Goal: Task Accomplishment & Management: Manage account settings

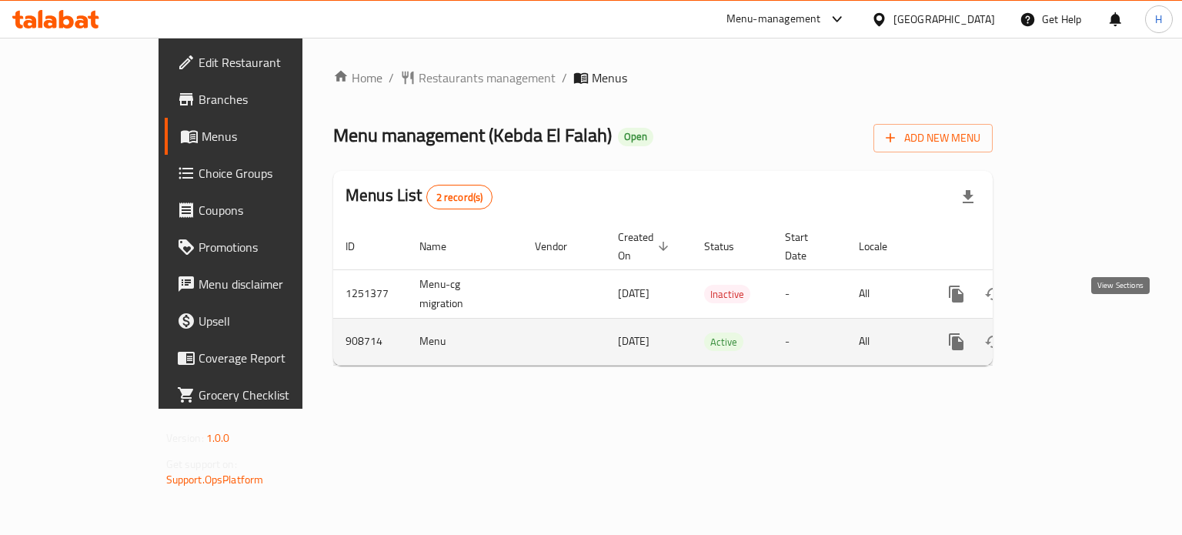
click at [1077, 332] on icon "enhanced table" at bounding box center [1067, 341] width 18 height 18
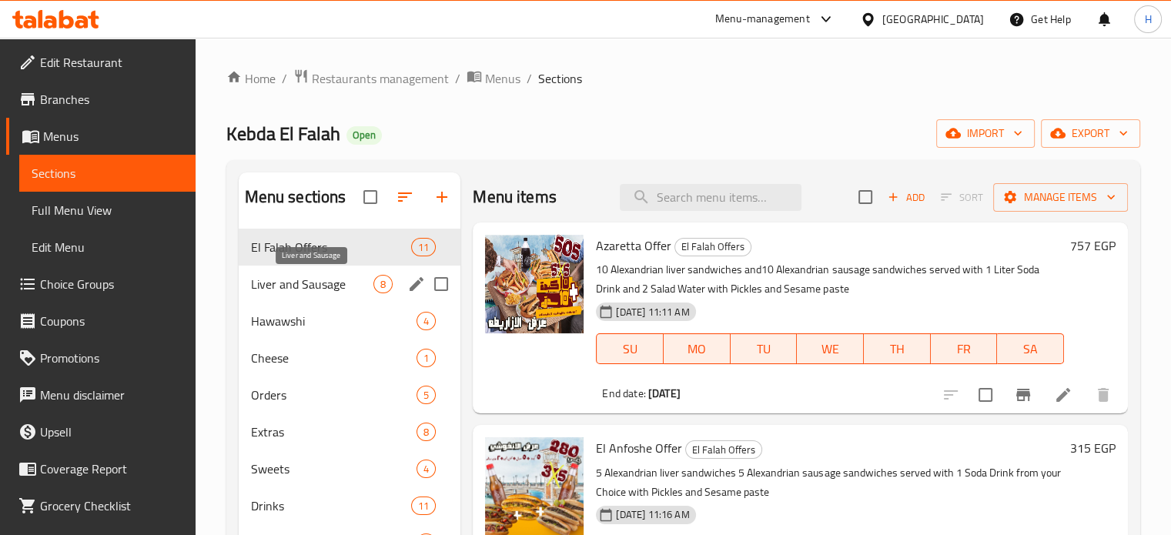
click at [277, 288] on span "Liver and Sausage" at bounding box center [312, 284] width 123 height 18
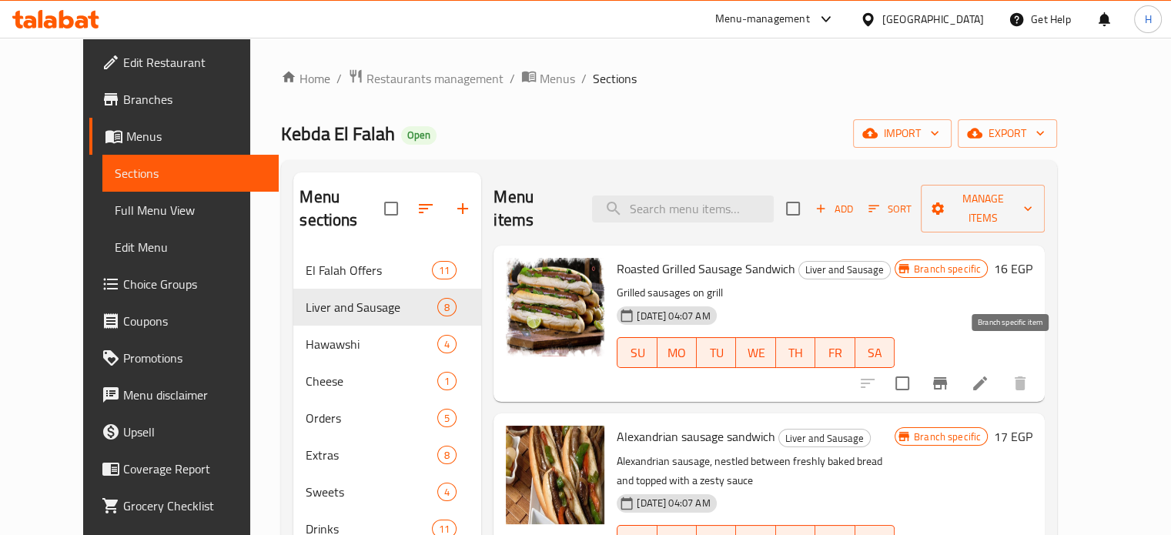
click at [947, 377] on icon "Branch-specific-item" at bounding box center [940, 383] width 14 height 12
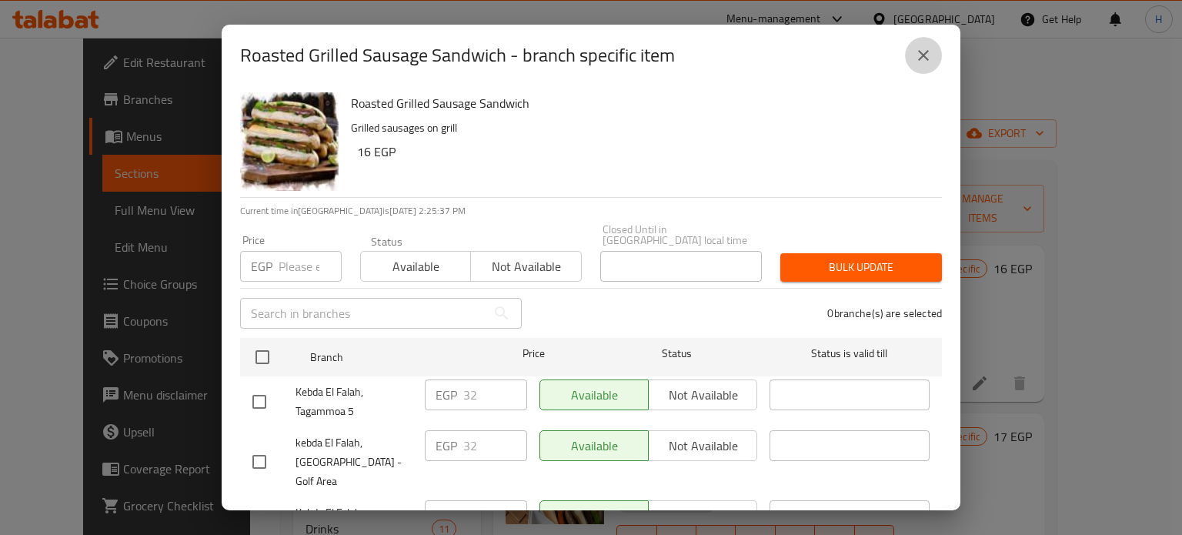
click at [917, 56] on icon "close" at bounding box center [923, 55] width 18 height 18
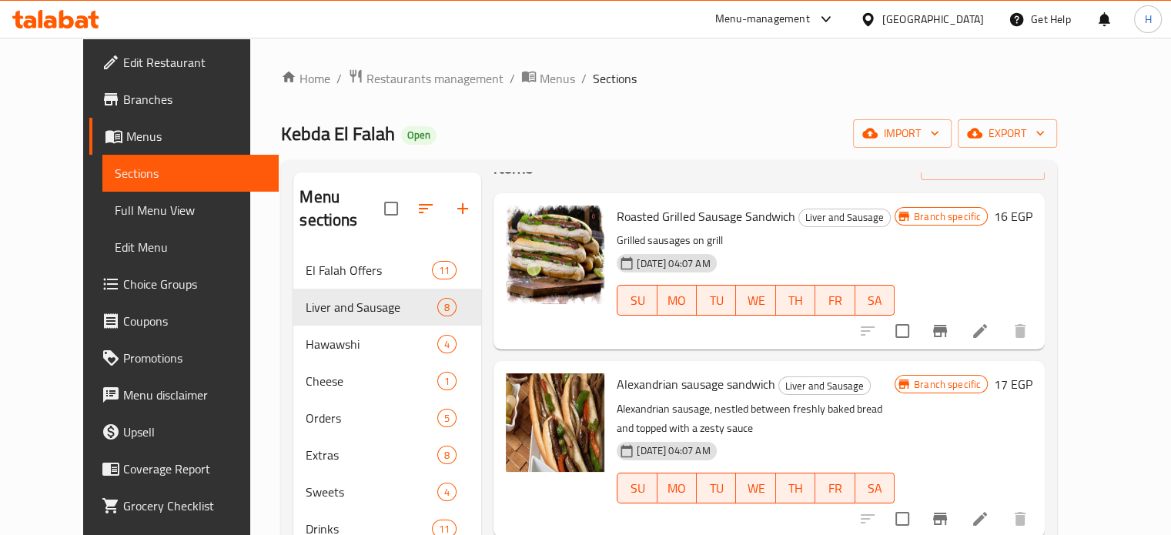
scroll to position [77, 0]
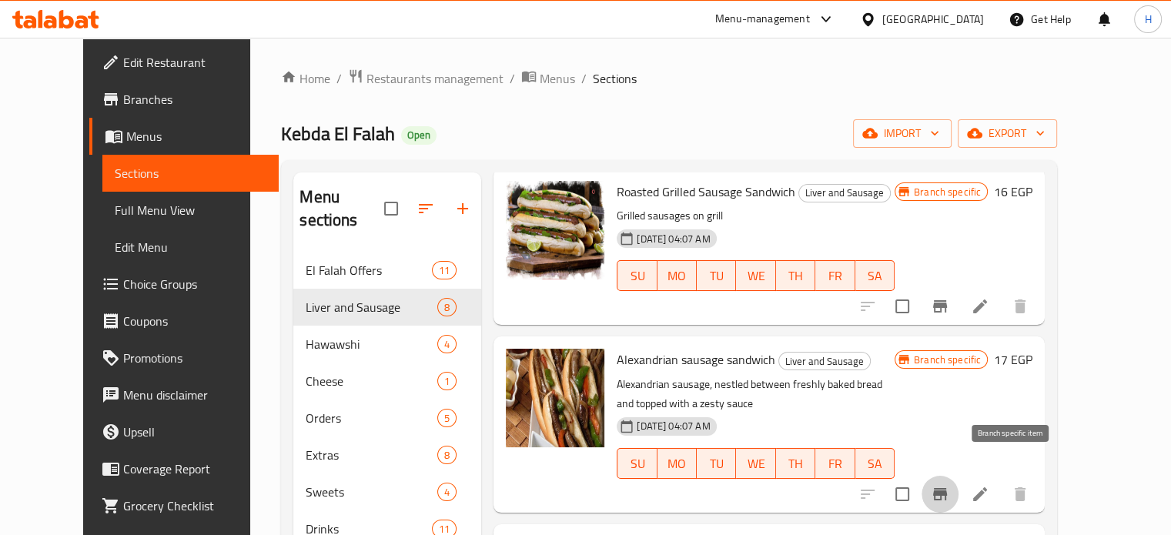
click at [949, 485] on icon "Branch-specific-item" at bounding box center [939, 494] width 18 height 18
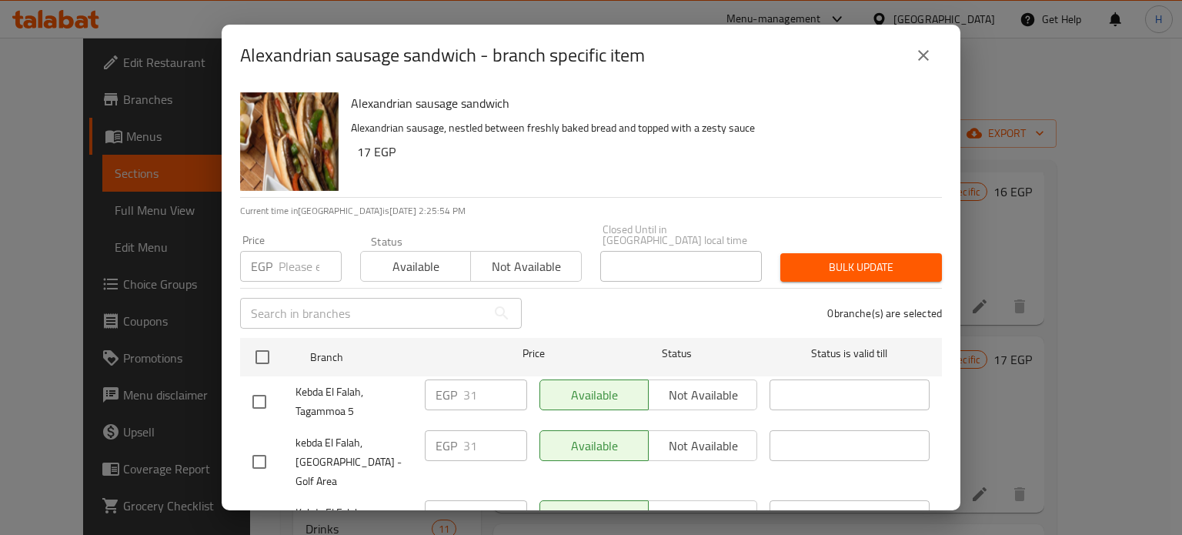
click at [926, 55] on icon "close" at bounding box center [923, 55] width 18 height 18
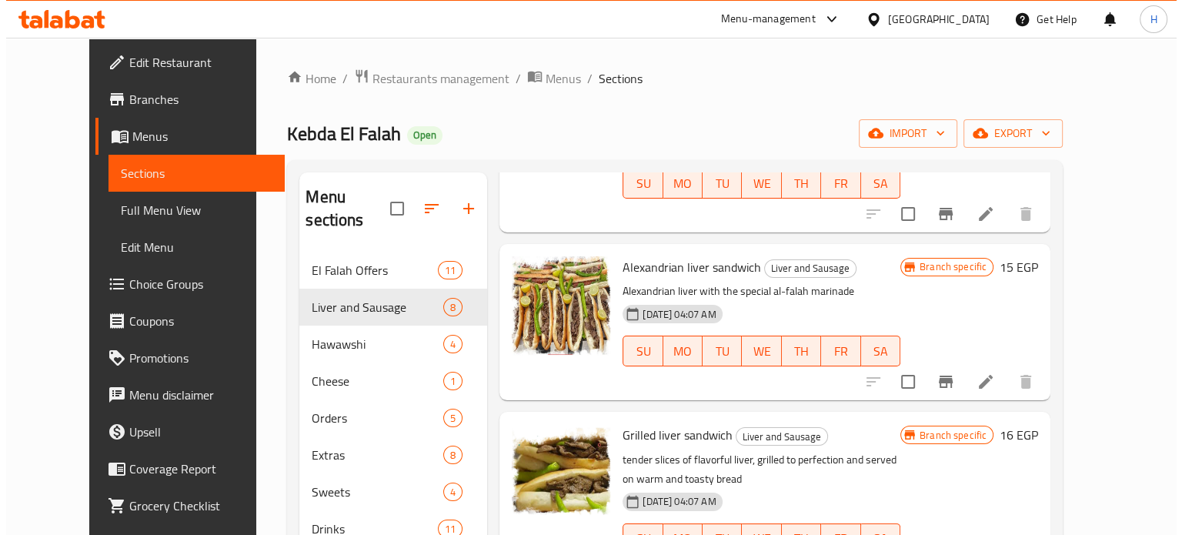
scroll to position [385, 0]
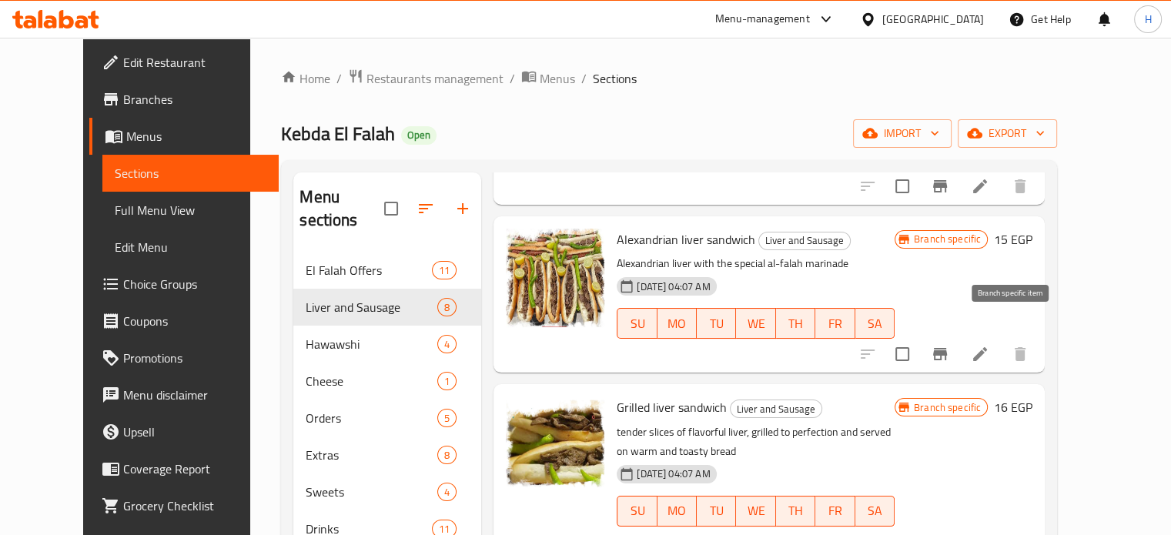
click at [958, 336] on button "Branch-specific-item" at bounding box center [939, 354] width 37 height 37
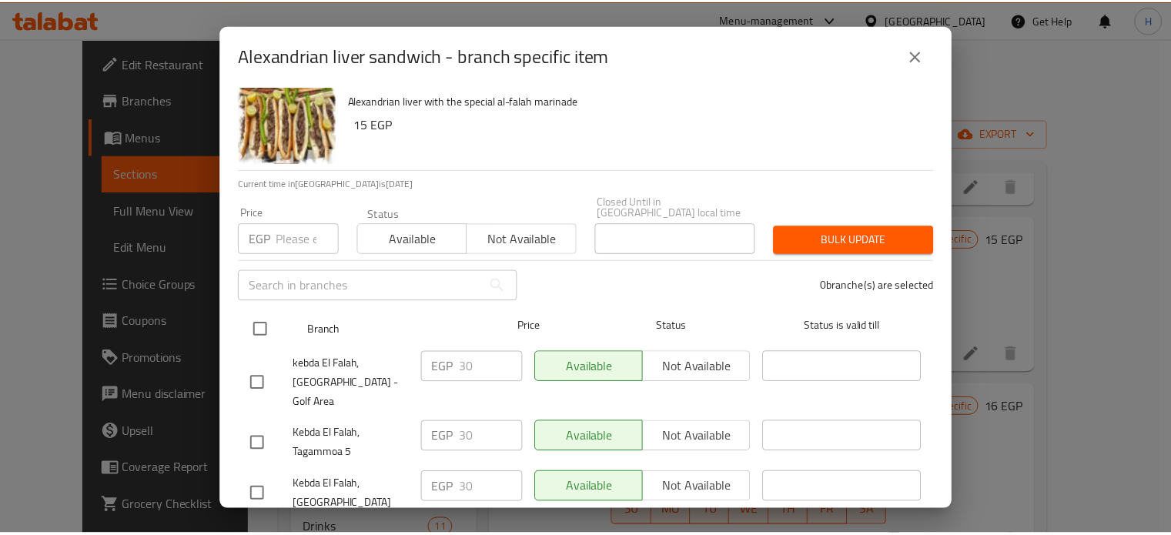
scroll to position [48, 0]
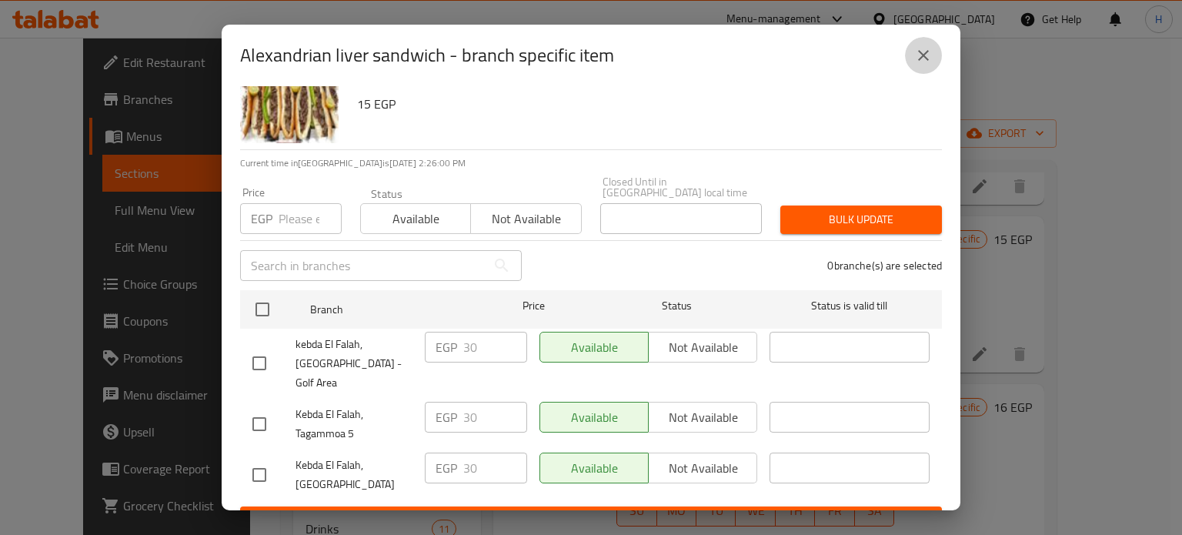
click at [926, 60] on icon "close" at bounding box center [923, 55] width 18 height 18
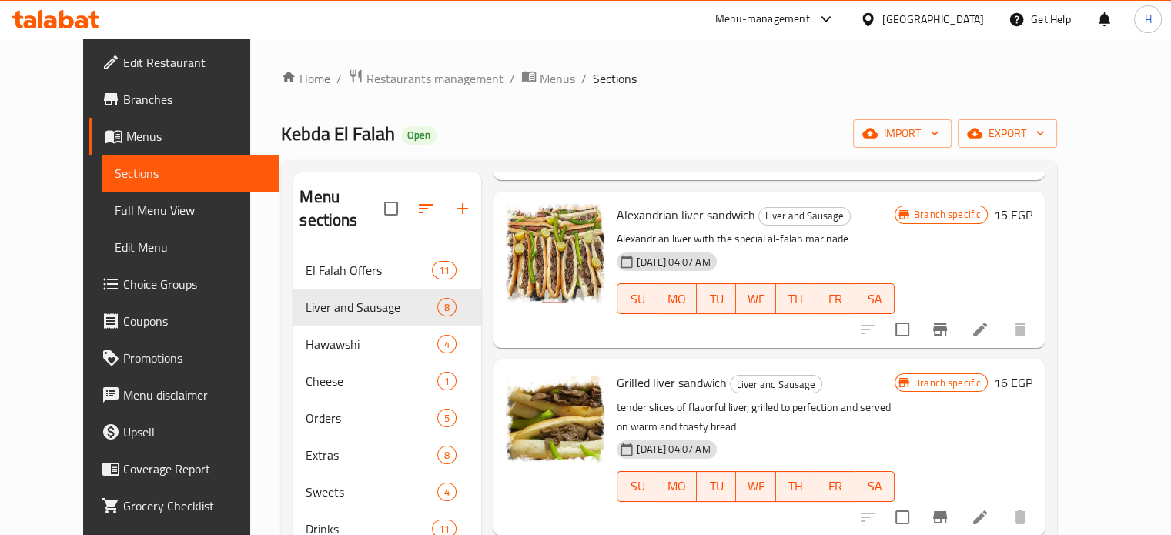
scroll to position [385, 0]
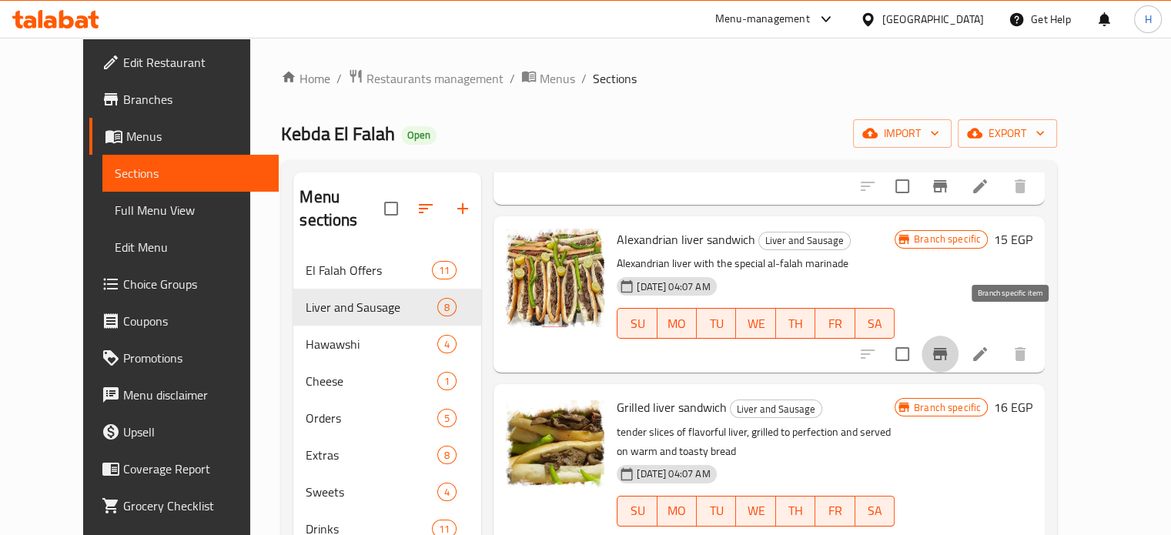
click at [947, 348] on icon "Branch-specific-item" at bounding box center [940, 354] width 14 height 12
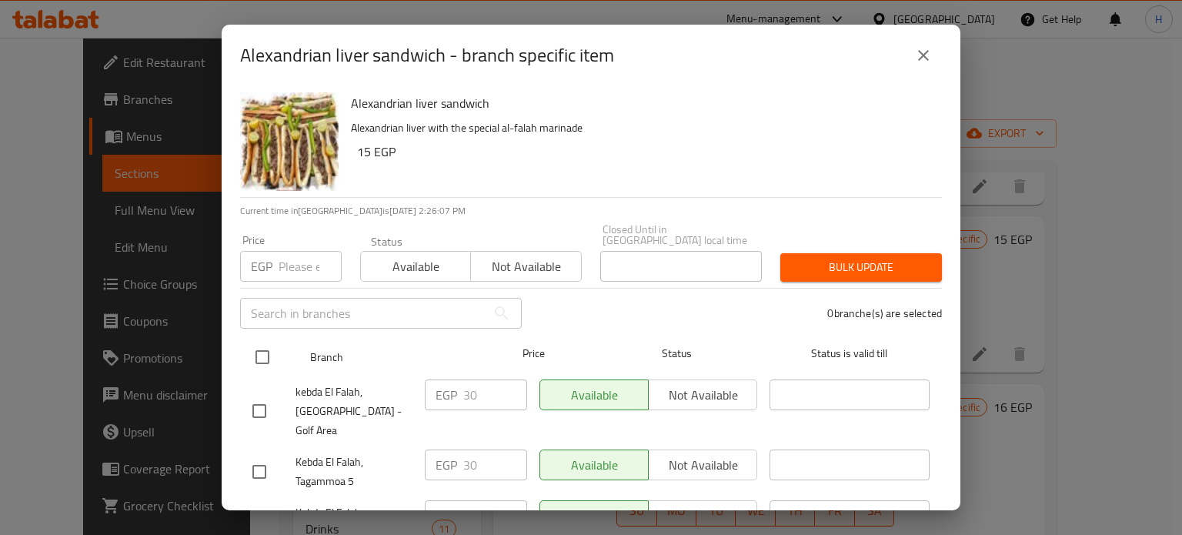
click at [269, 348] on input "checkbox" at bounding box center [262, 357] width 32 height 32
checkbox input "true"
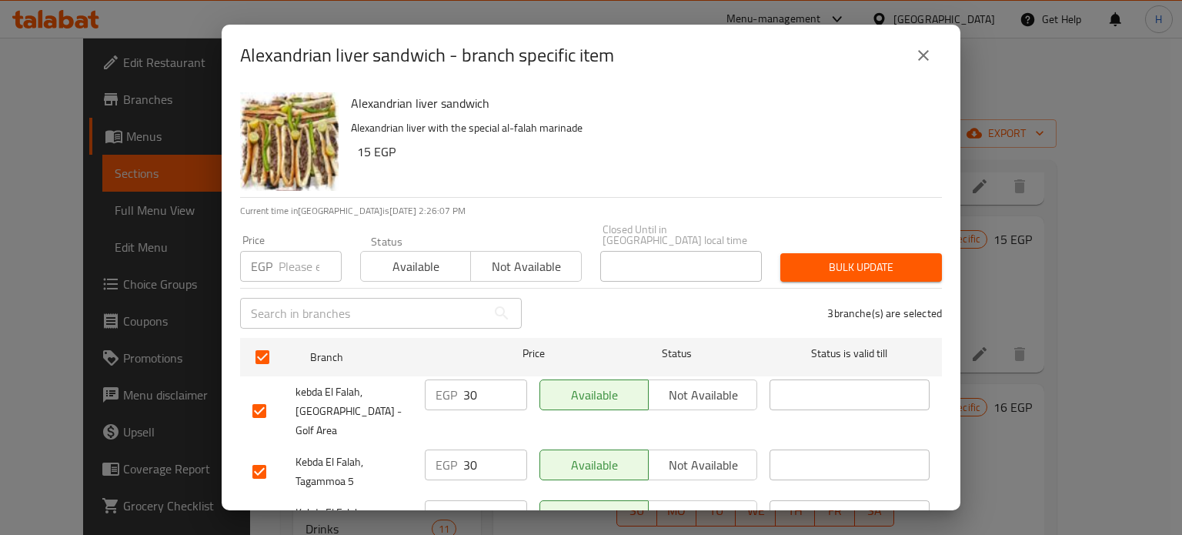
click at [292, 259] on input "number" at bounding box center [310, 266] width 63 height 31
type input "32"
click at [837, 258] on span "Bulk update" at bounding box center [861, 267] width 137 height 19
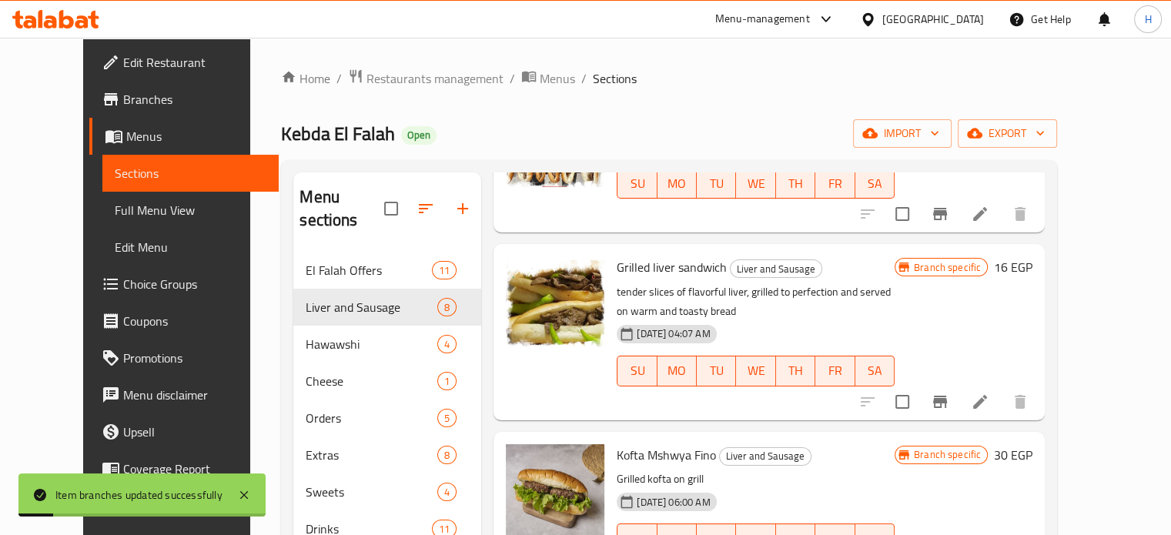
scroll to position [539, 0]
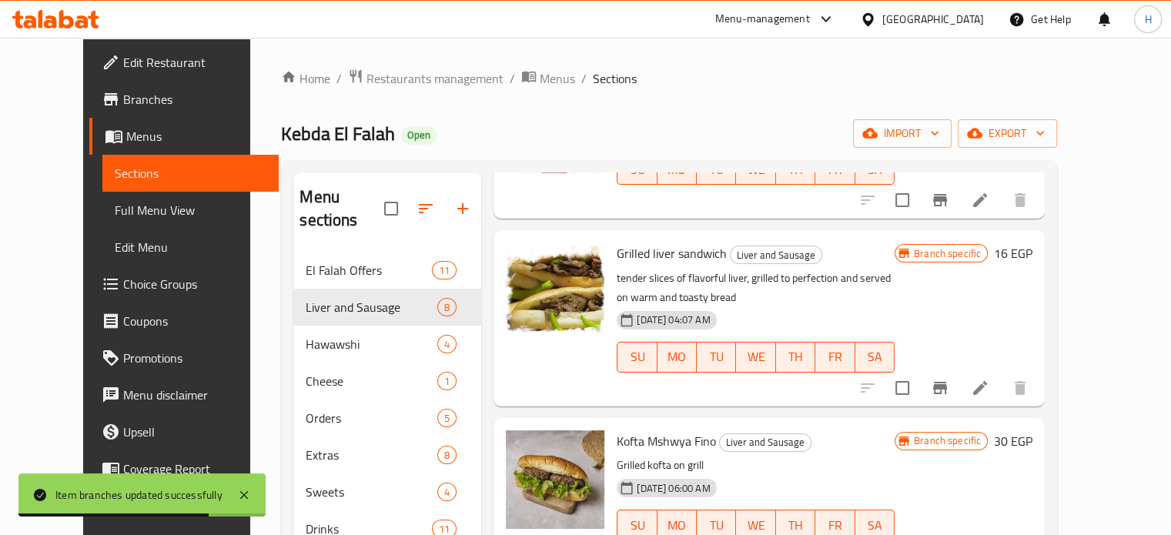
click at [949, 379] on icon "Branch-specific-item" at bounding box center [939, 388] width 18 height 18
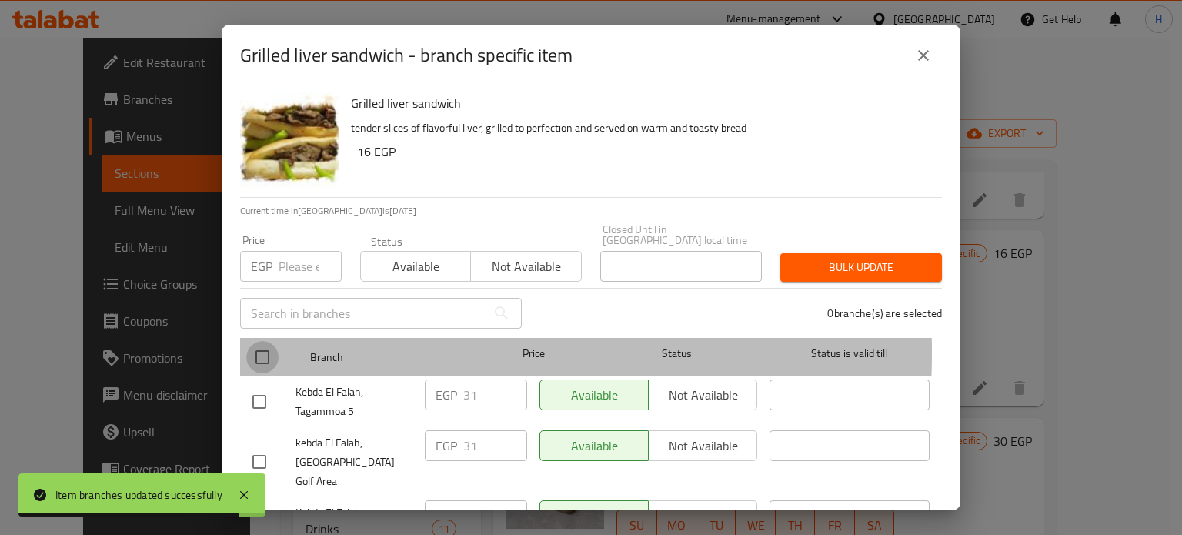
click at [257, 341] on input "checkbox" at bounding box center [262, 357] width 32 height 32
checkbox input "true"
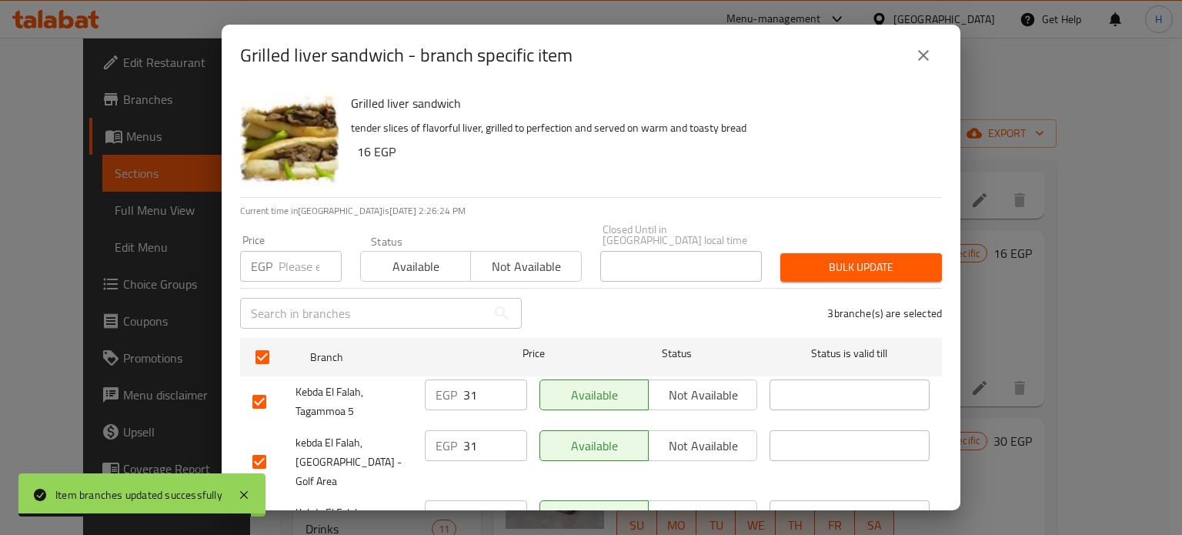
click at [286, 260] on input "number" at bounding box center [310, 266] width 63 height 31
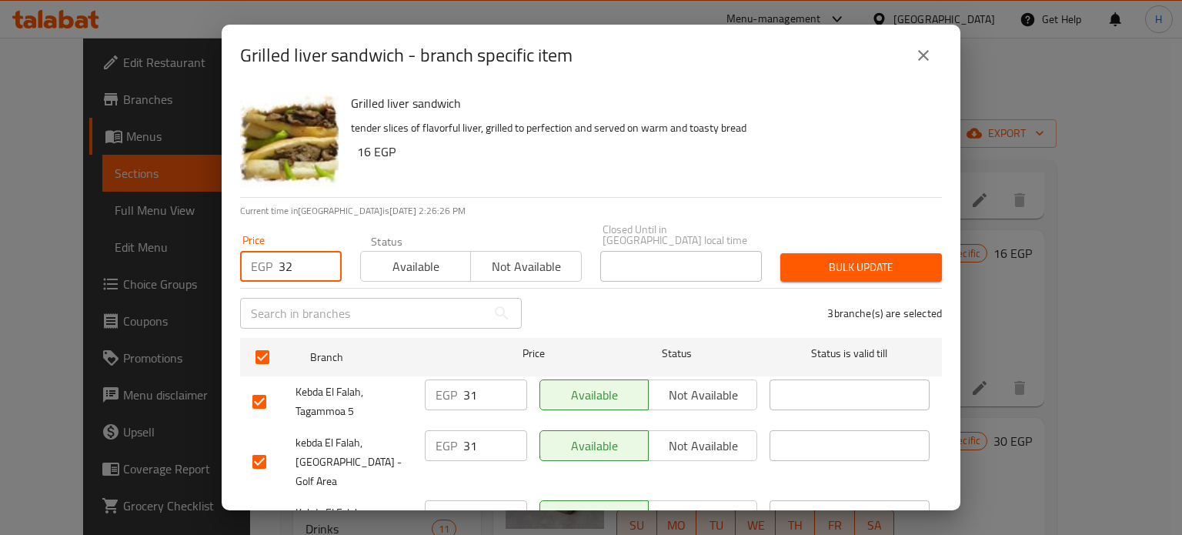
type input "32"
click at [810, 258] on span "Bulk update" at bounding box center [861, 267] width 137 height 19
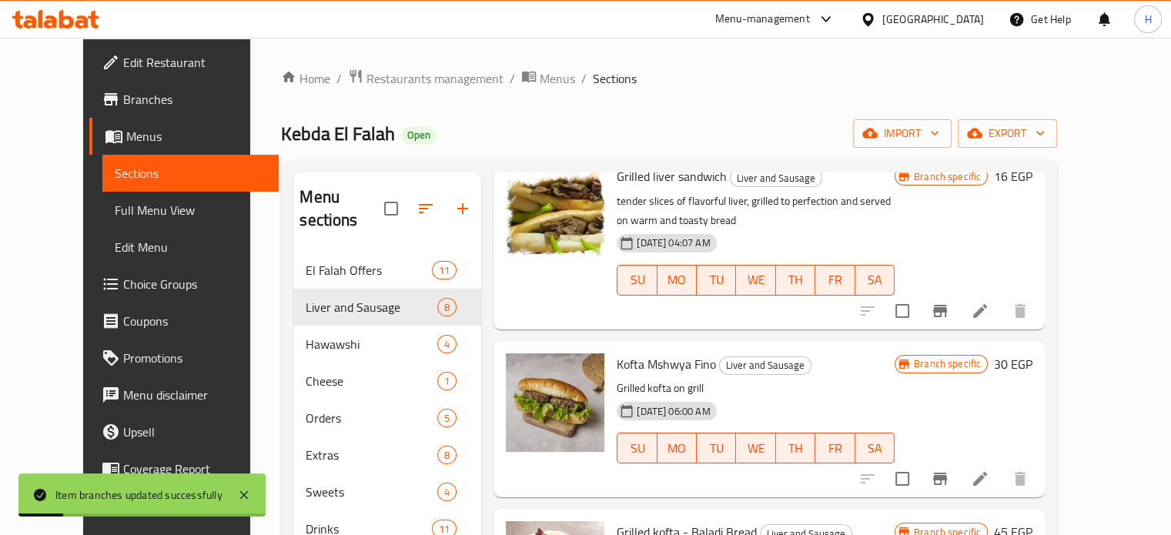
scroll to position [770, 0]
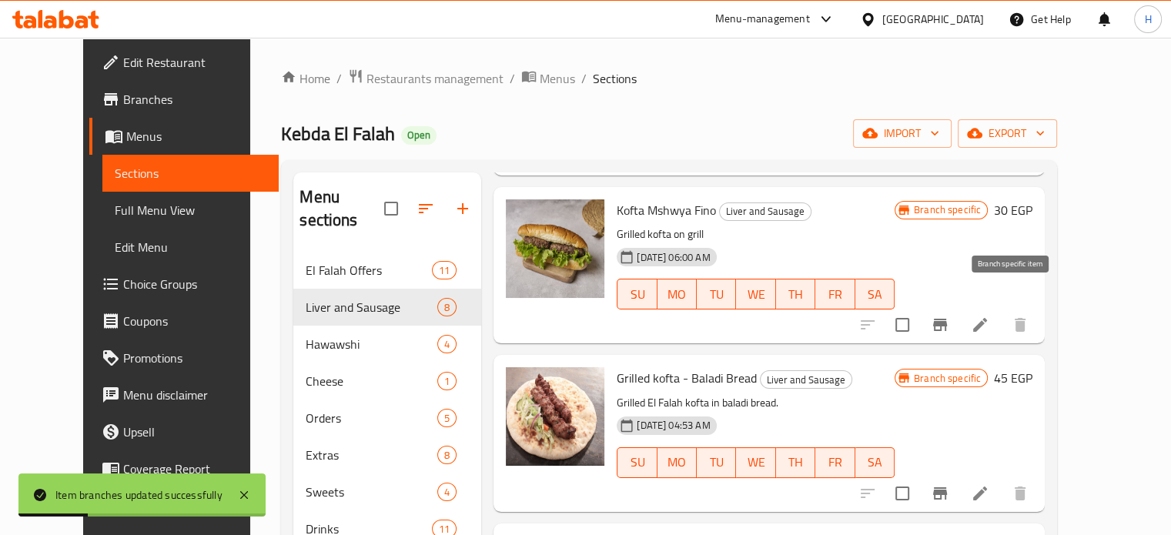
click at [949, 316] on icon "Branch-specific-item" at bounding box center [939, 325] width 18 height 18
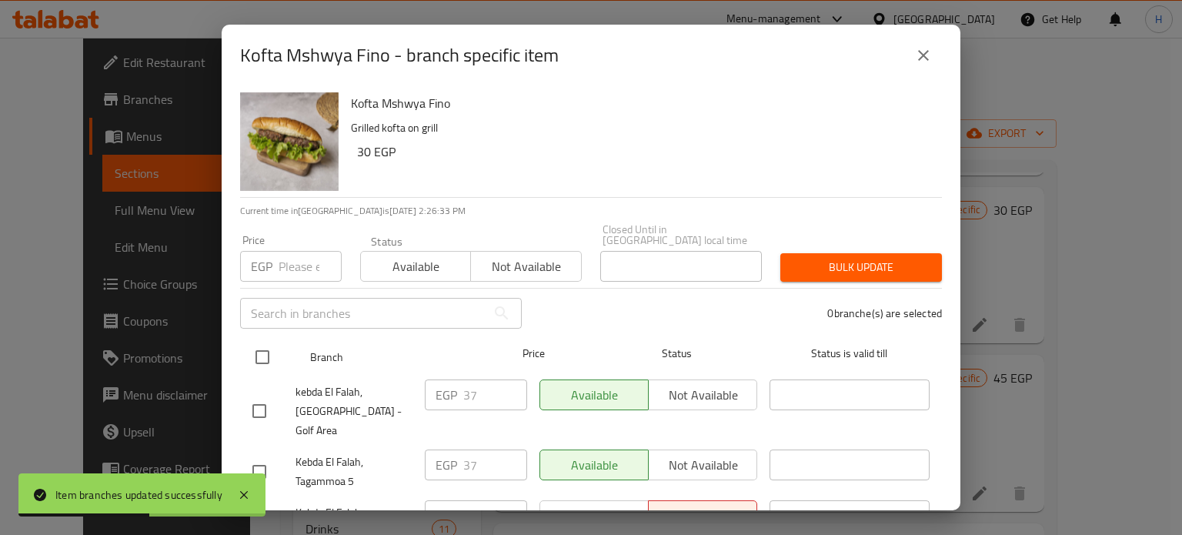
click at [265, 344] on input "checkbox" at bounding box center [262, 357] width 32 height 32
checkbox input "true"
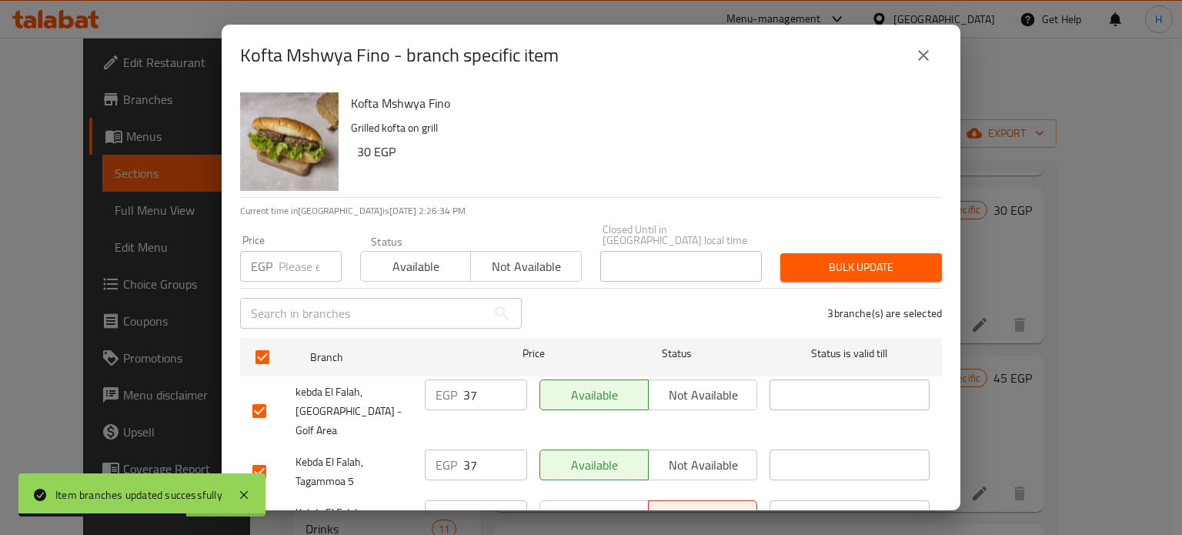
click at [286, 252] on input "number" at bounding box center [310, 266] width 63 height 31
click at [927, 49] on icon "close" at bounding box center [923, 55] width 18 height 18
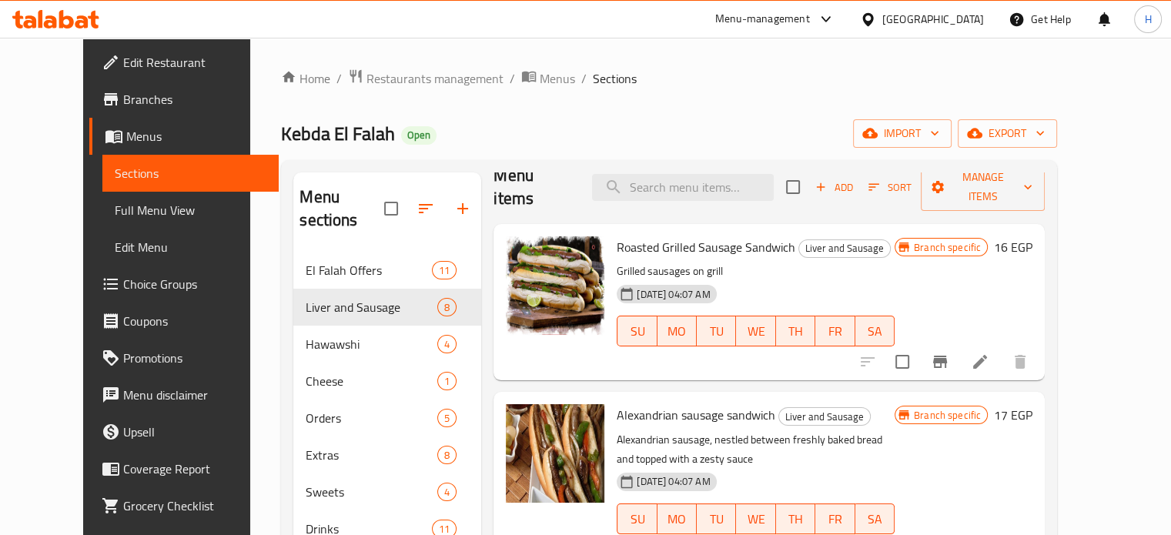
scroll to position [0, 0]
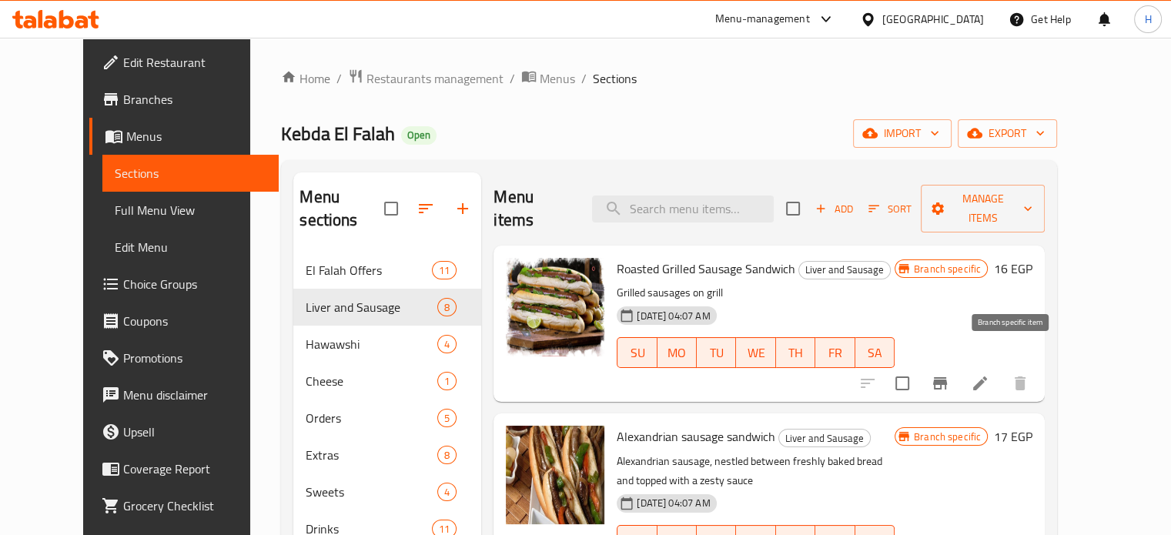
click at [949, 374] on icon "Branch-specific-item" at bounding box center [939, 383] width 18 height 18
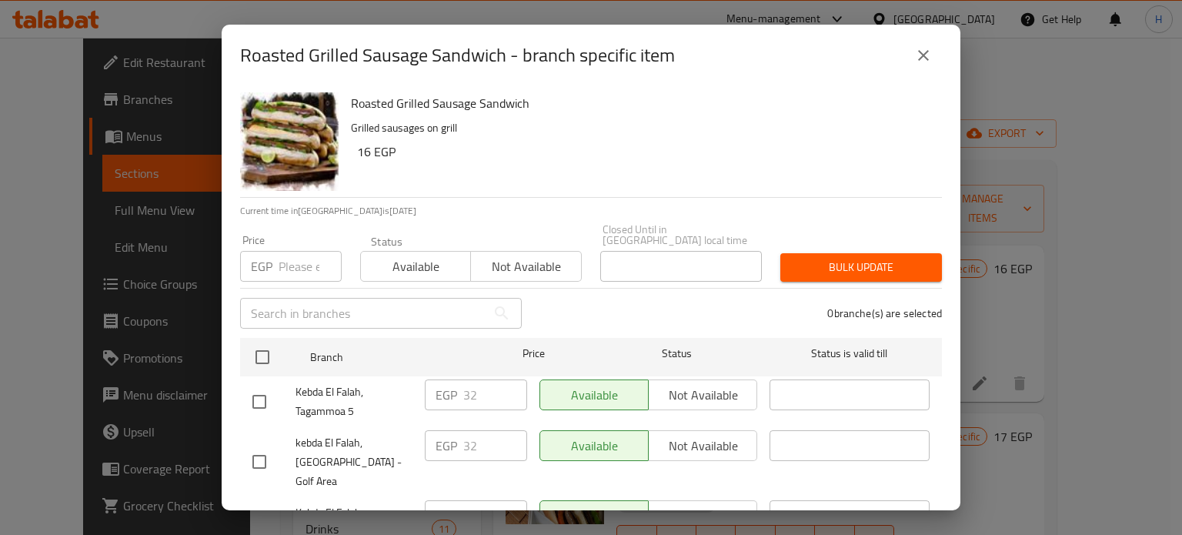
click at [914, 55] on icon "close" at bounding box center [923, 55] width 18 height 18
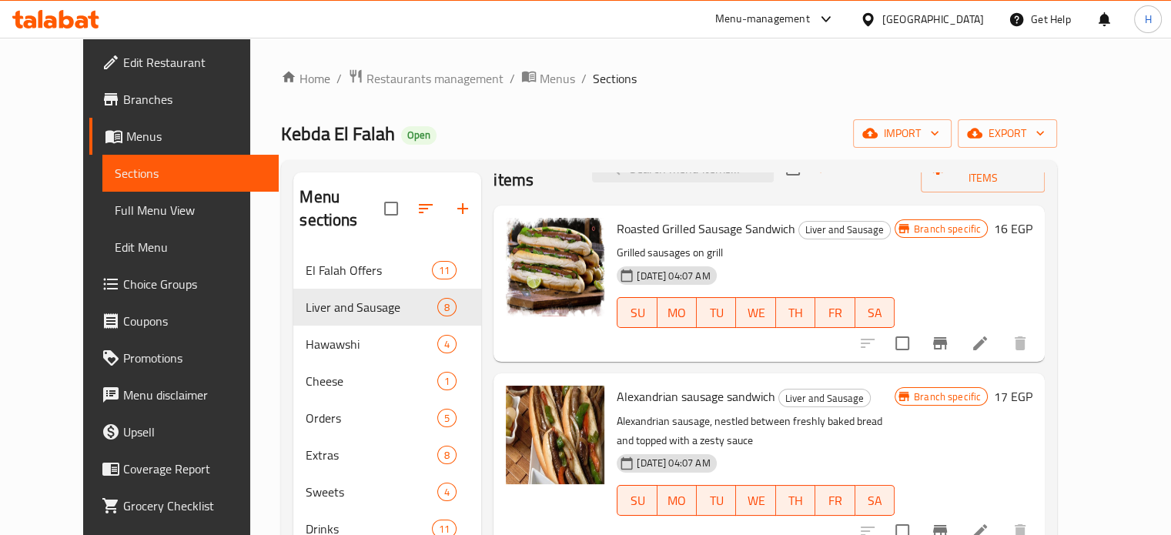
scroll to position [77, 0]
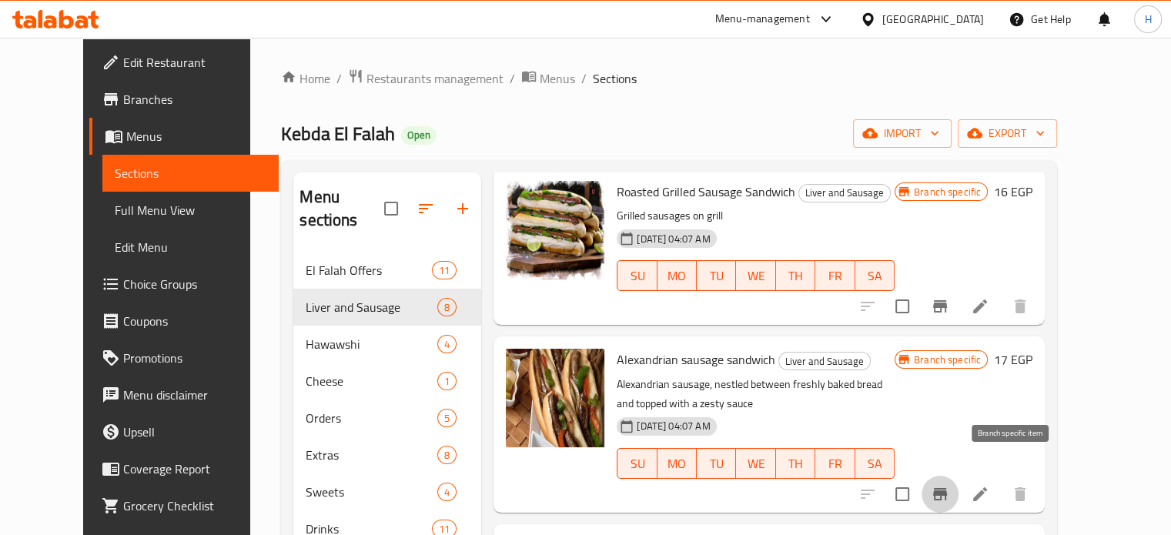
click at [949, 485] on icon "Branch-specific-item" at bounding box center [939, 494] width 18 height 18
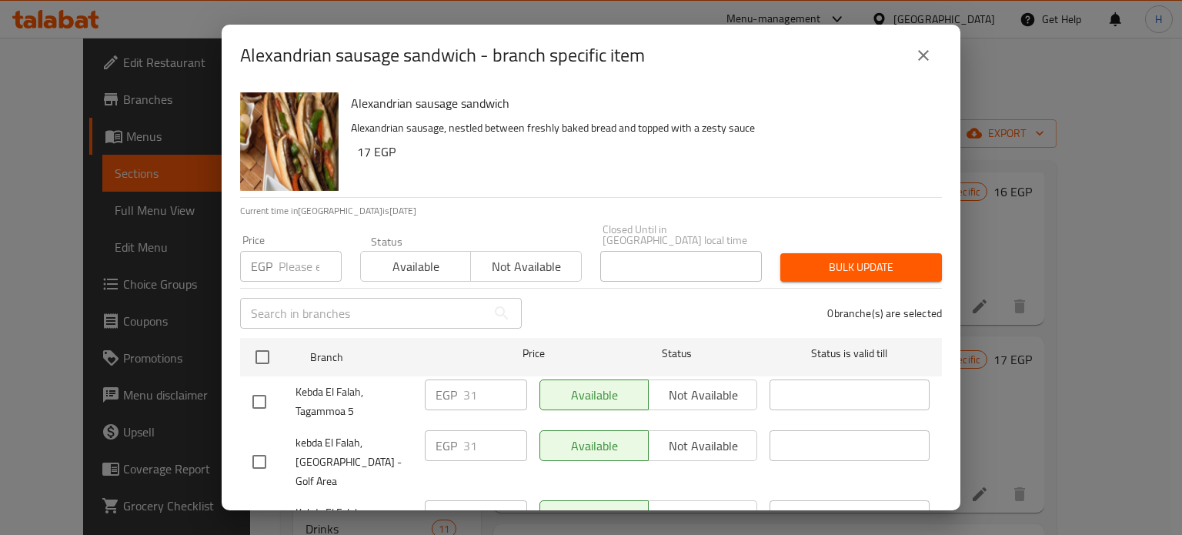
click at [919, 62] on icon "close" at bounding box center [923, 55] width 18 height 18
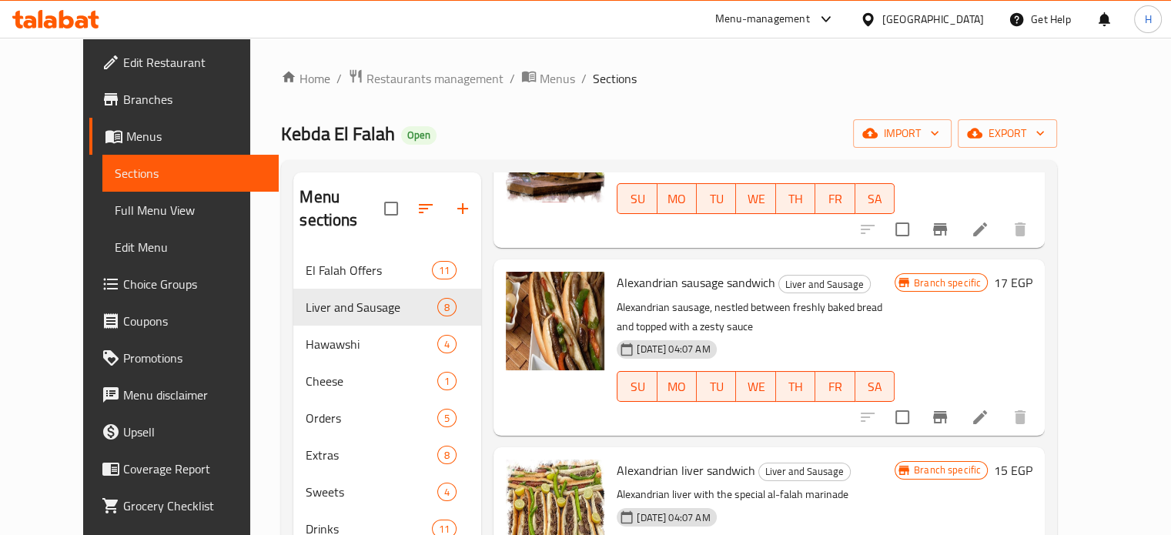
scroll to position [0, 0]
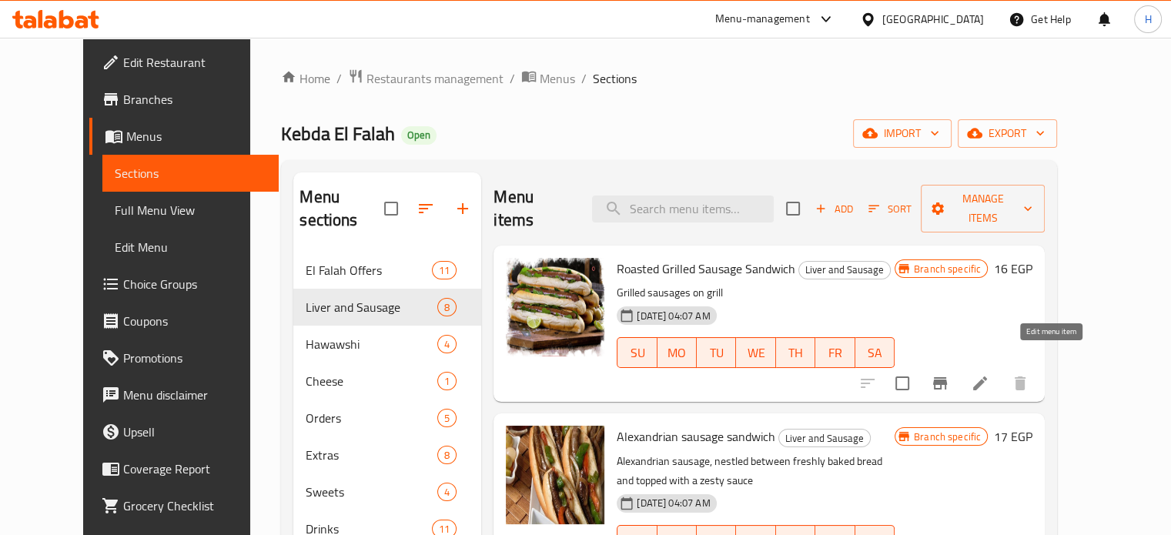
drag, startPoint x: 1047, startPoint y: 364, endPoint x: 683, endPoint y: 112, distance: 441.9
click at [683, 112] on div "Home / Restaurants management / Menus / Sections Kebda El Falah Open import exp…" at bounding box center [669, 393] width 776 height 651
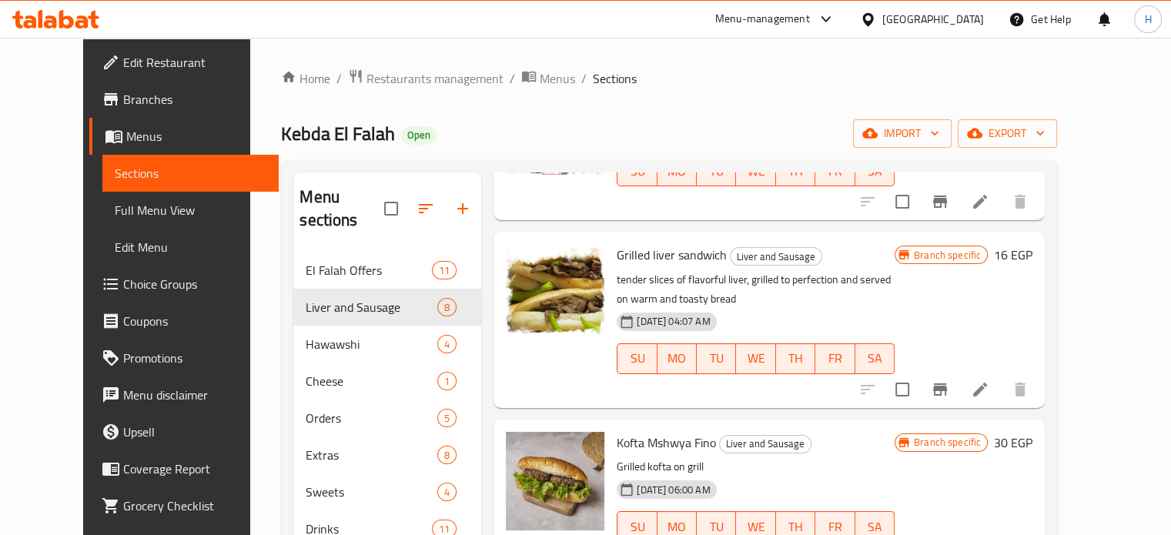
scroll to position [539, 0]
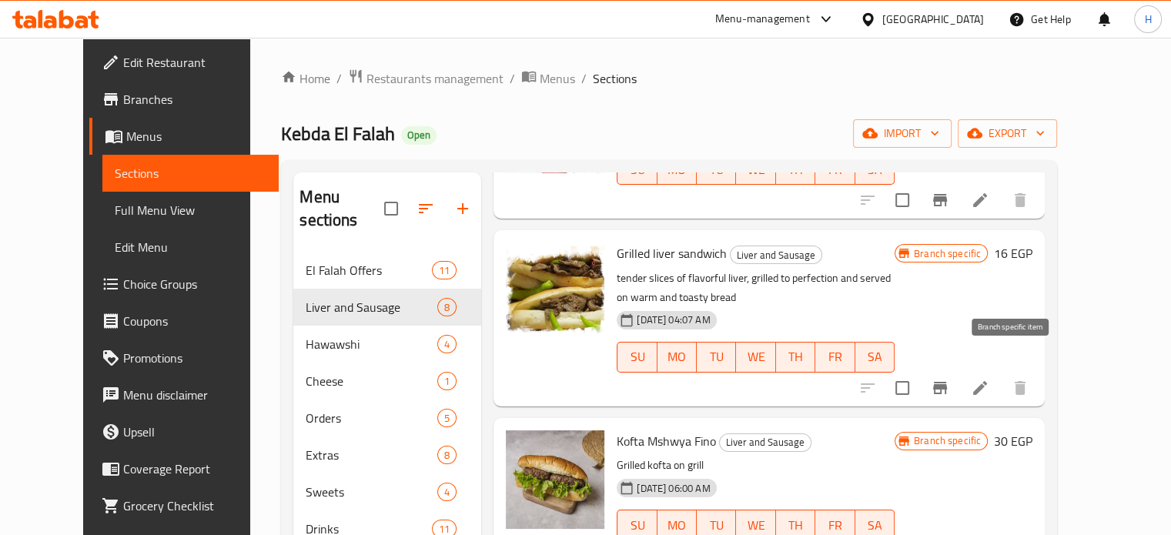
click at [958, 369] on button "Branch-specific-item" at bounding box center [939, 387] width 37 height 37
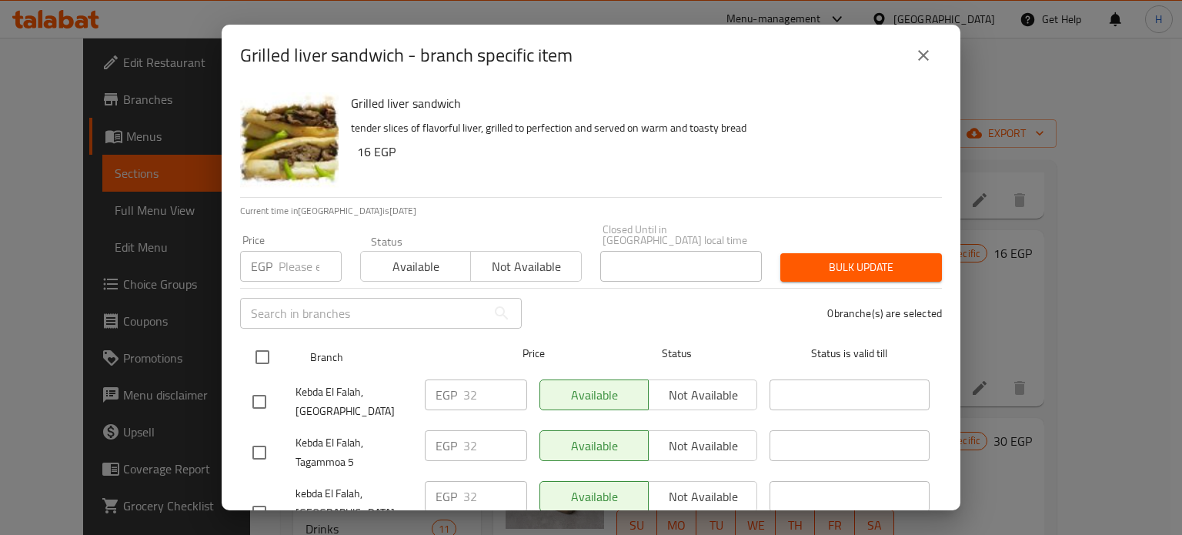
click at [261, 352] on input "checkbox" at bounding box center [262, 357] width 32 height 32
checkbox input "true"
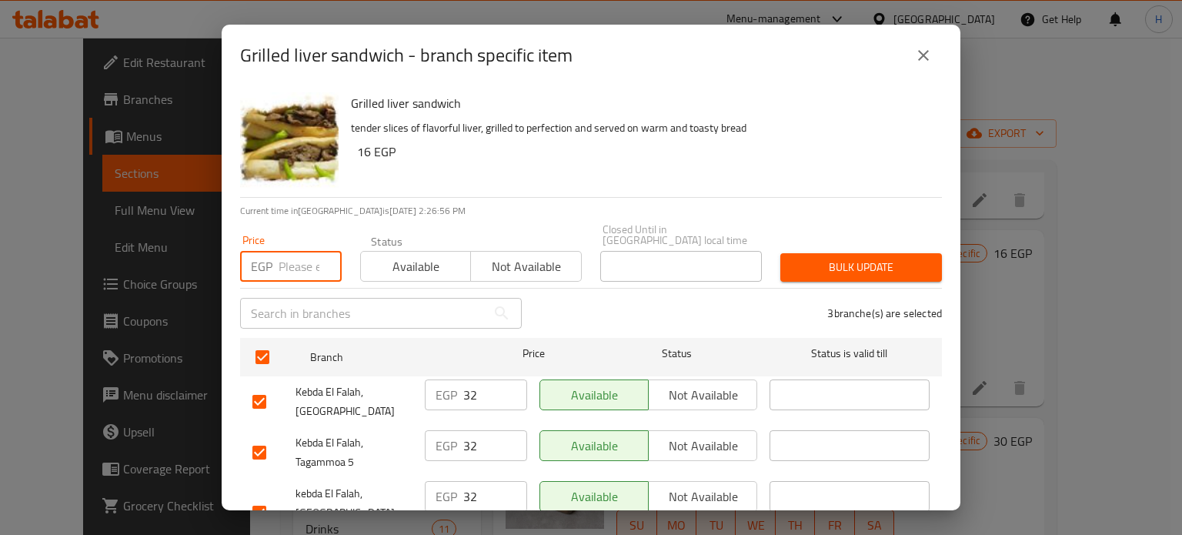
click at [289, 258] on input "number" at bounding box center [310, 266] width 63 height 31
type input "33"
click at [933, 51] on button "close" at bounding box center [923, 55] width 37 height 37
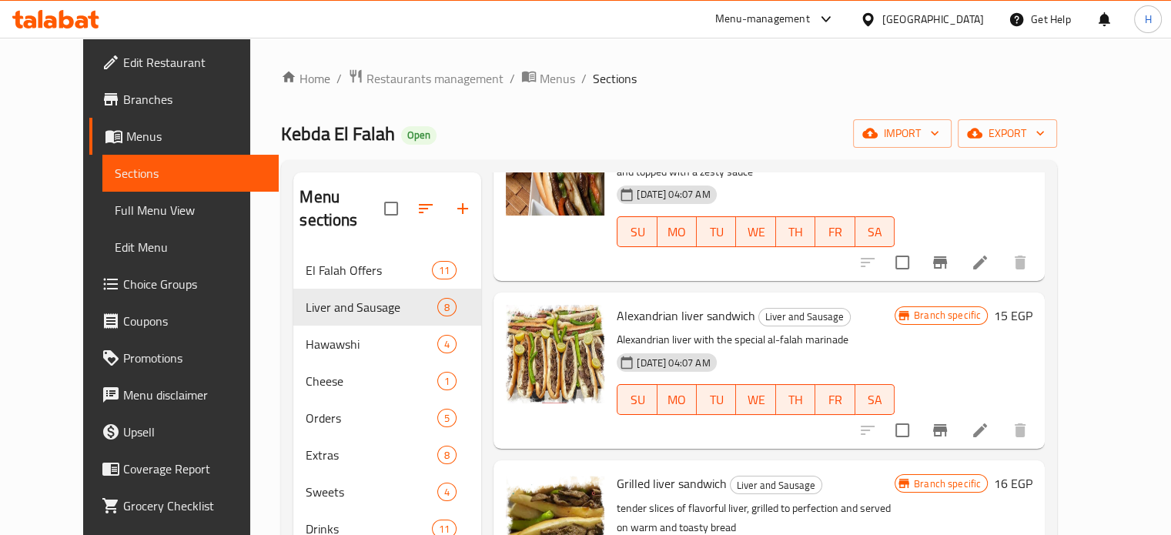
scroll to position [308, 0]
click at [947, 425] on icon "Branch-specific-item" at bounding box center [940, 431] width 14 height 12
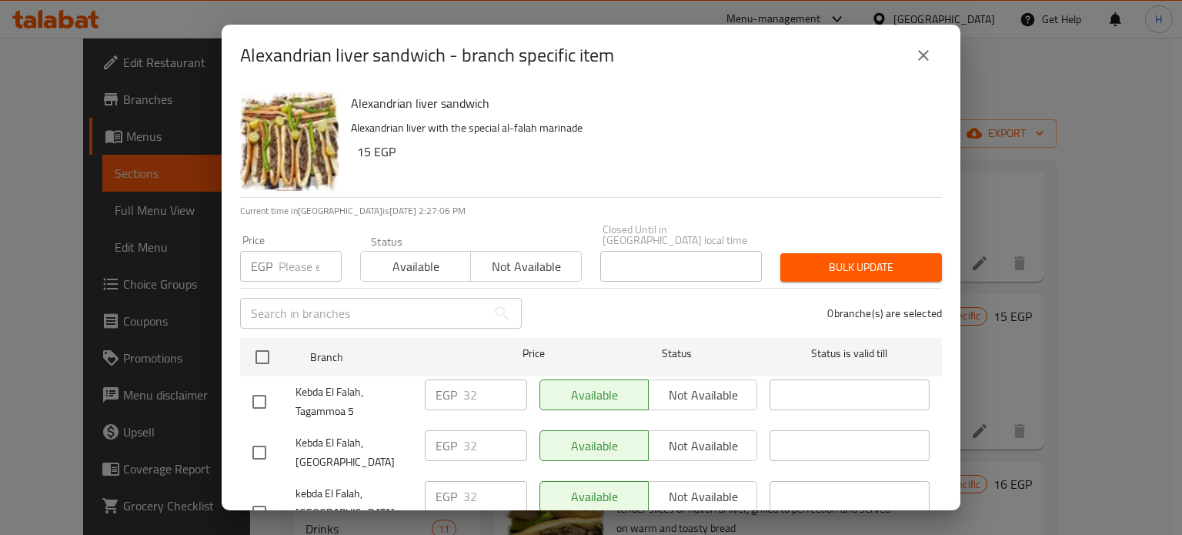
click at [912, 59] on button "close" at bounding box center [923, 55] width 37 height 37
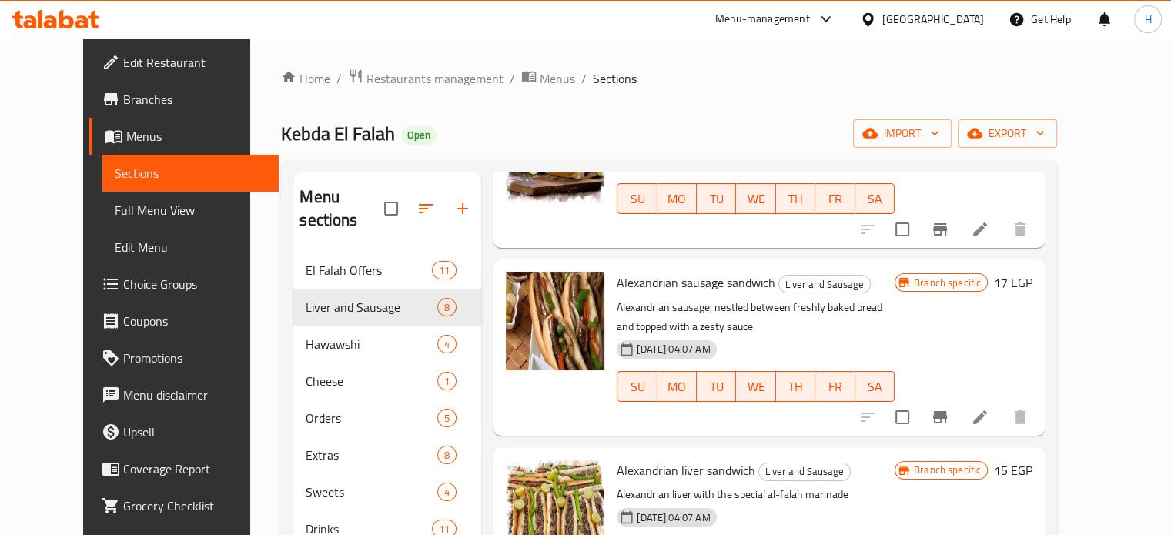
scroll to position [77, 0]
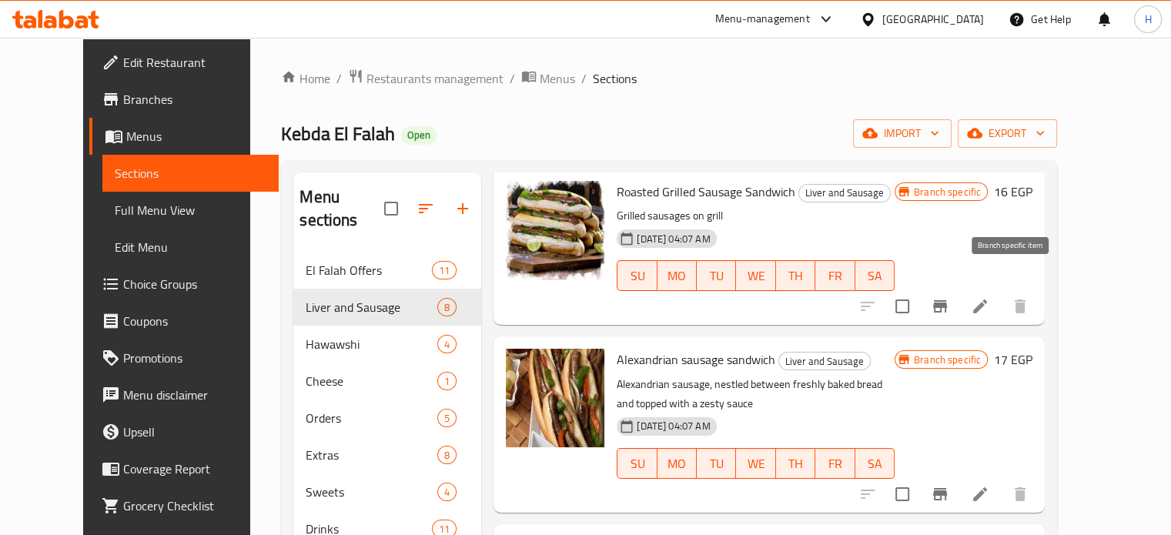
click at [949, 297] on icon "Branch-specific-item" at bounding box center [939, 306] width 18 height 18
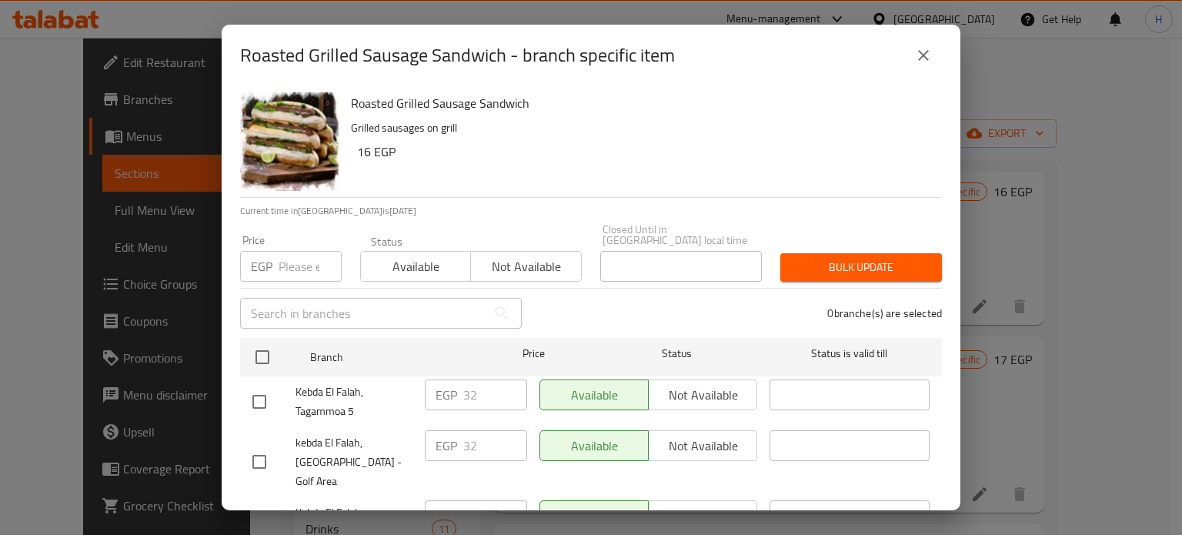
click at [924, 53] on icon "close" at bounding box center [923, 55] width 18 height 18
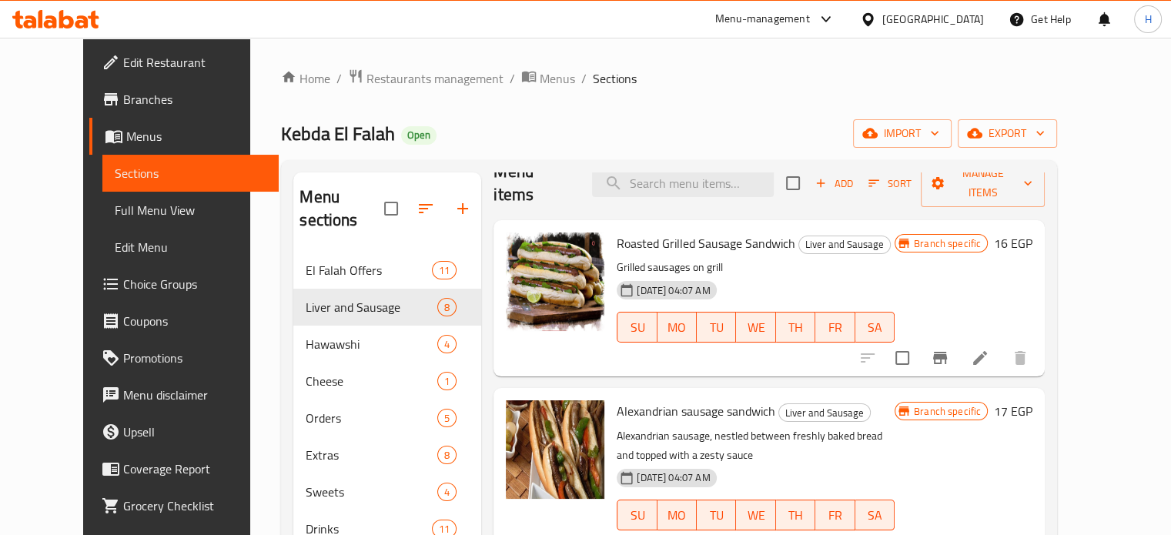
scroll to position [0, 0]
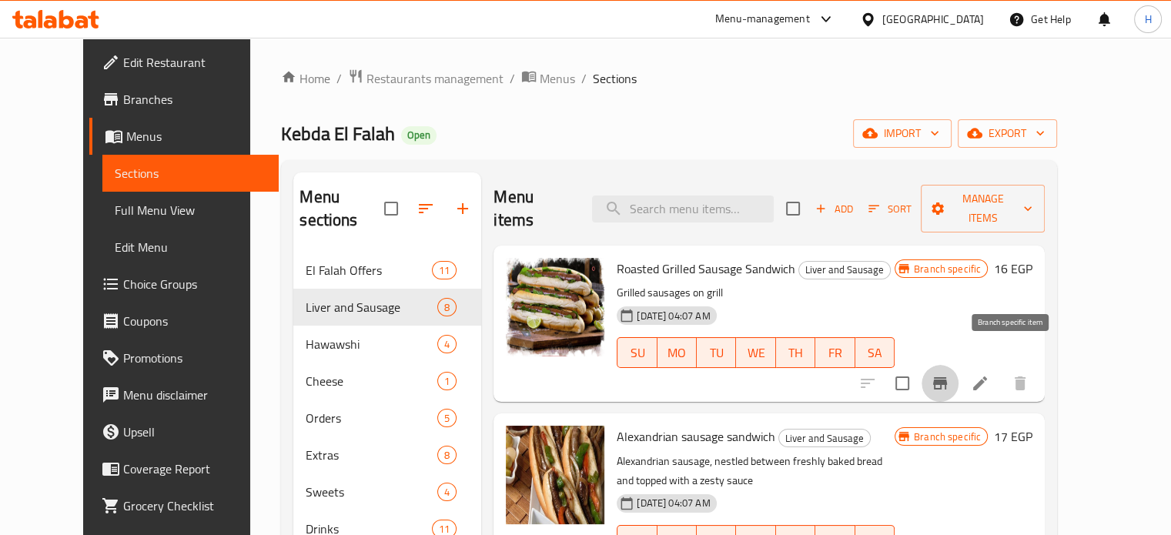
click at [949, 374] on icon "Branch-specific-item" at bounding box center [939, 383] width 18 height 18
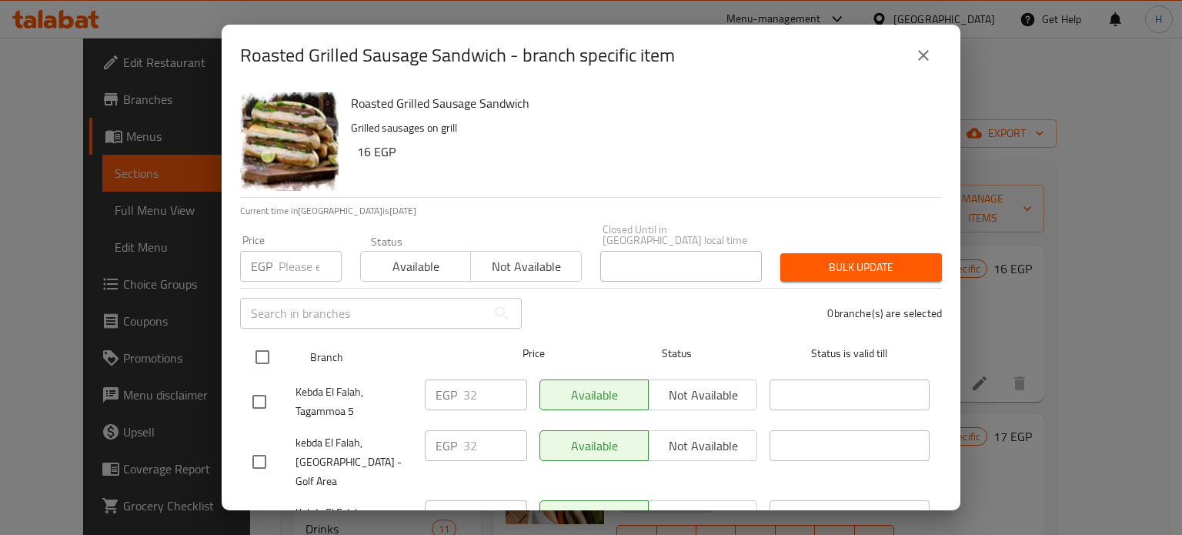
click at [268, 347] on input "checkbox" at bounding box center [262, 357] width 32 height 32
checkbox input "true"
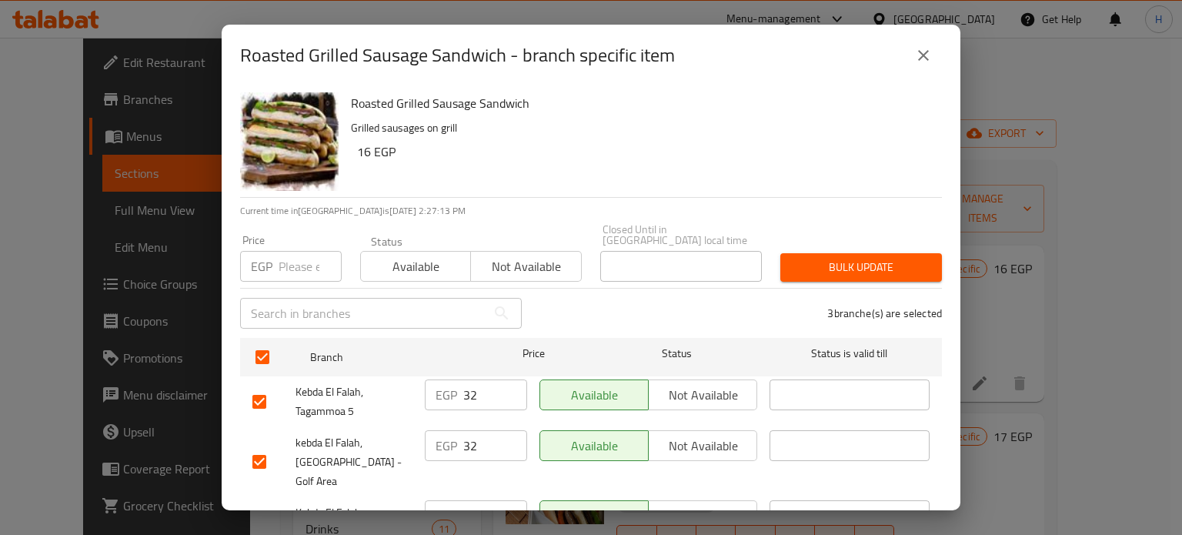
click at [286, 251] on input "number" at bounding box center [310, 266] width 63 height 31
type input "33"
click at [810, 258] on span "Bulk update" at bounding box center [861, 267] width 137 height 19
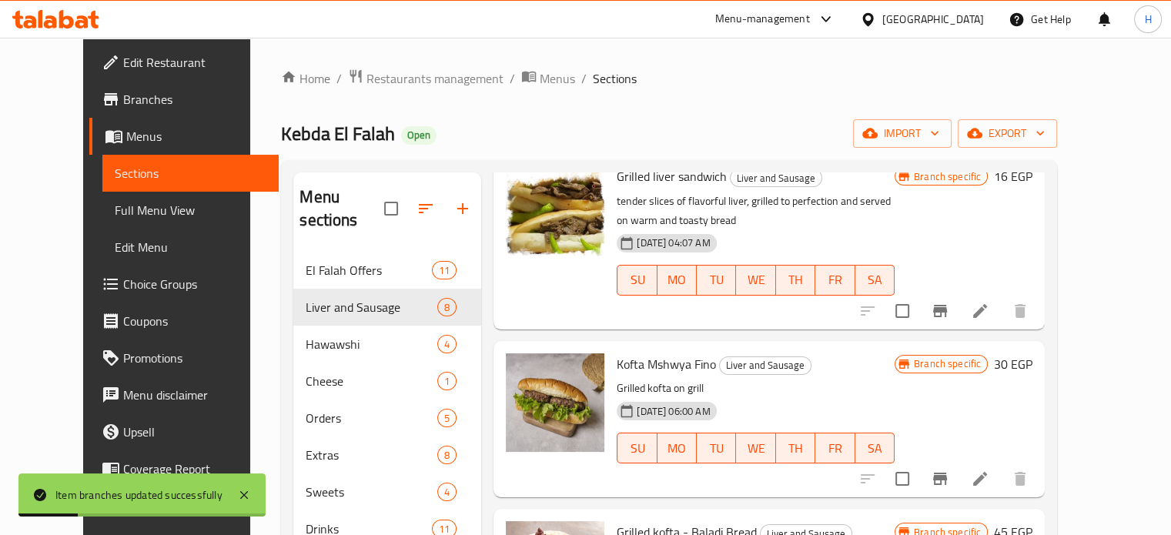
scroll to position [539, 0]
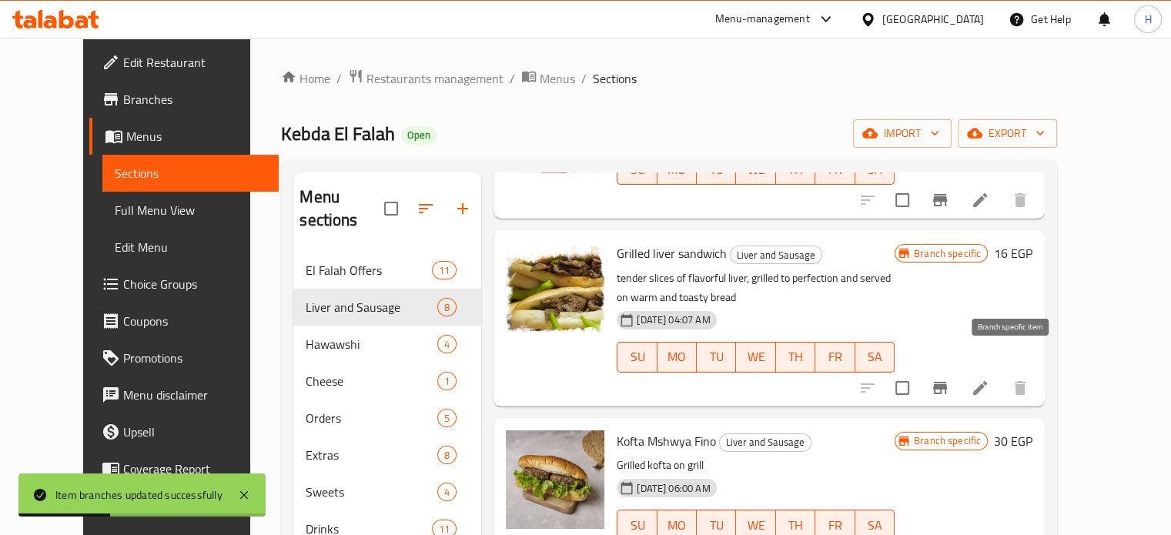
click at [947, 382] on icon "Branch-specific-item" at bounding box center [940, 388] width 14 height 12
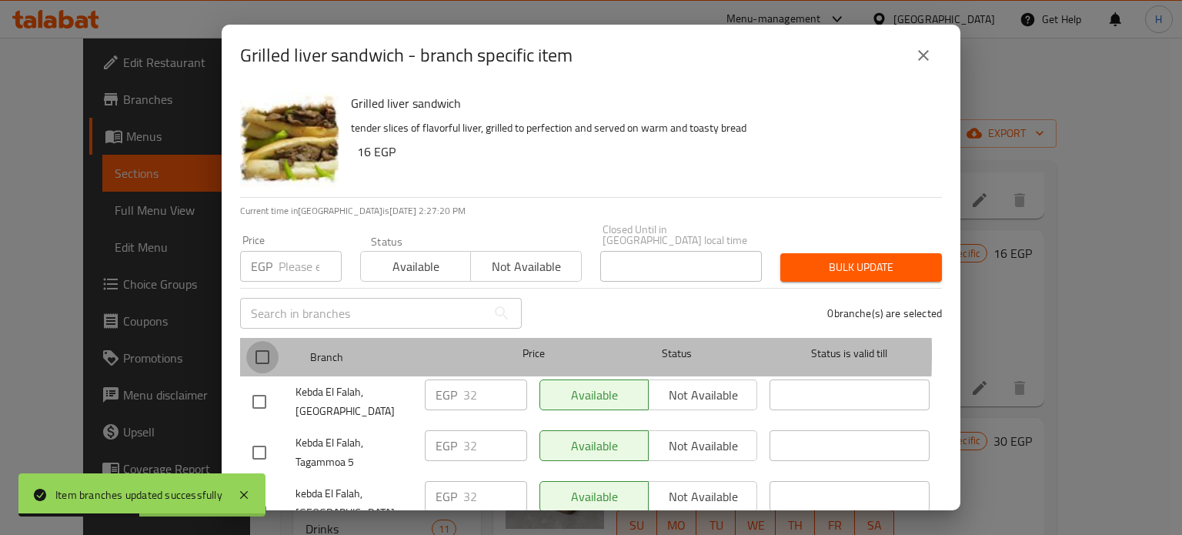
click at [256, 342] on input "checkbox" at bounding box center [262, 357] width 32 height 32
checkbox input "true"
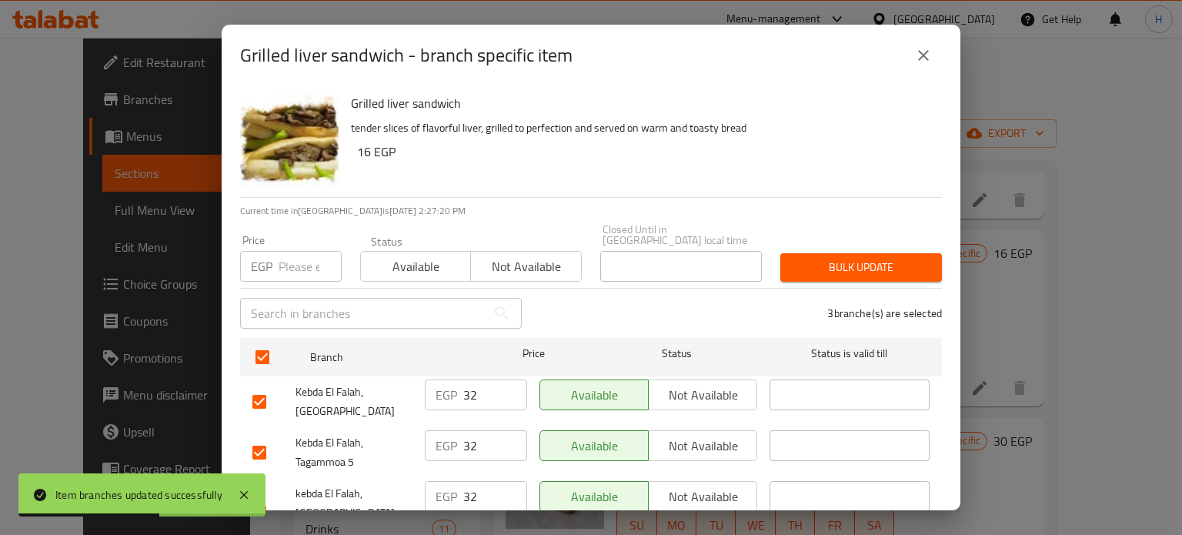
click at [301, 252] on input "number" at bounding box center [310, 266] width 63 height 31
type input "33"
click at [793, 258] on span "Bulk update" at bounding box center [861, 267] width 137 height 19
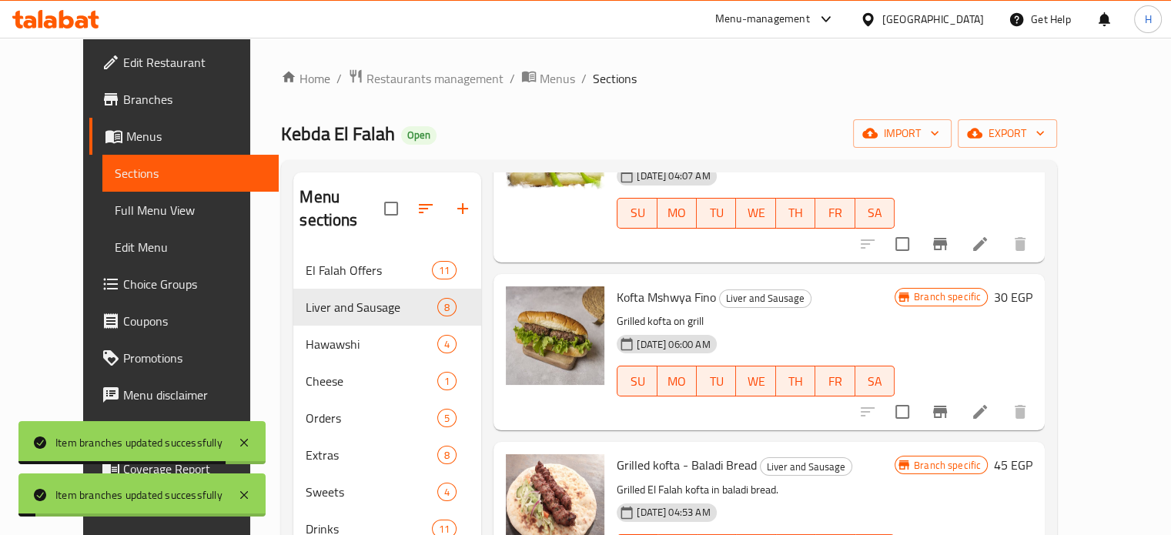
scroll to position [693, 0]
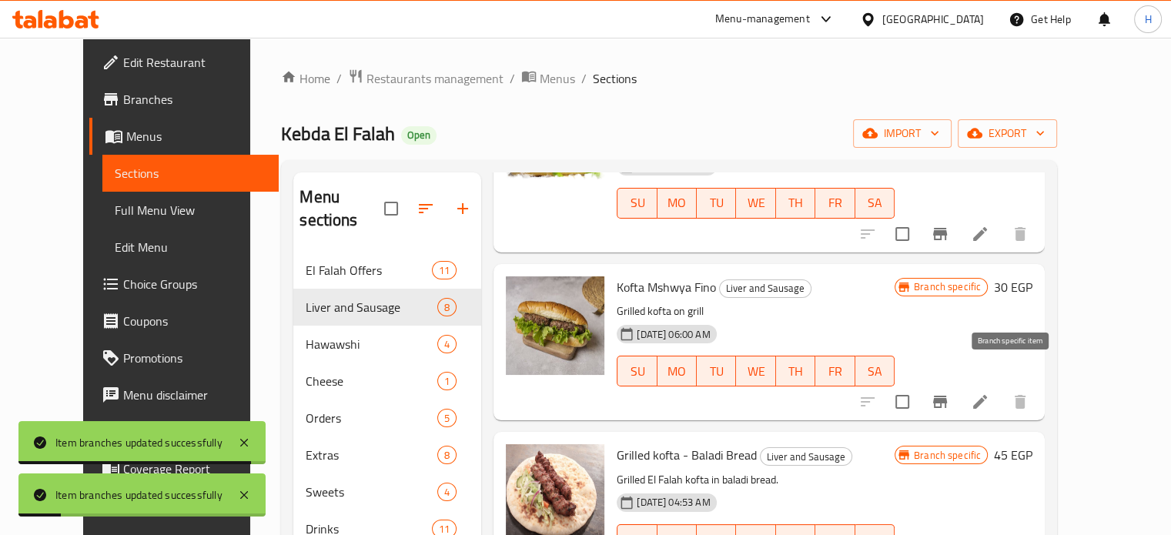
click at [958, 383] on button "Branch-specific-item" at bounding box center [939, 401] width 37 height 37
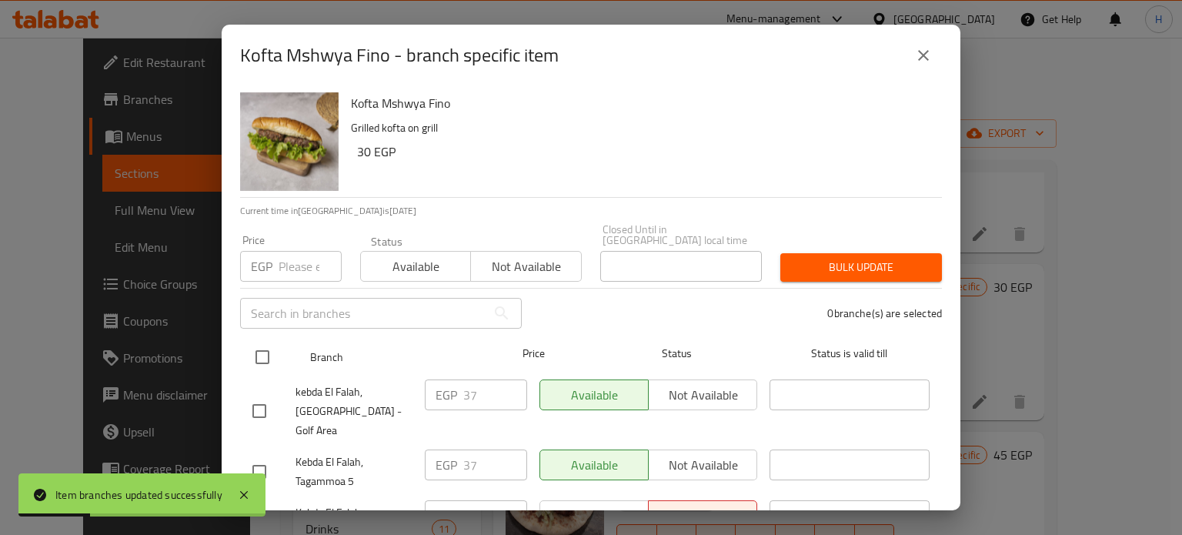
click at [262, 341] on input "checkbox" at bounding box center [262, 357] width 32 height 32
checkbox input "true"
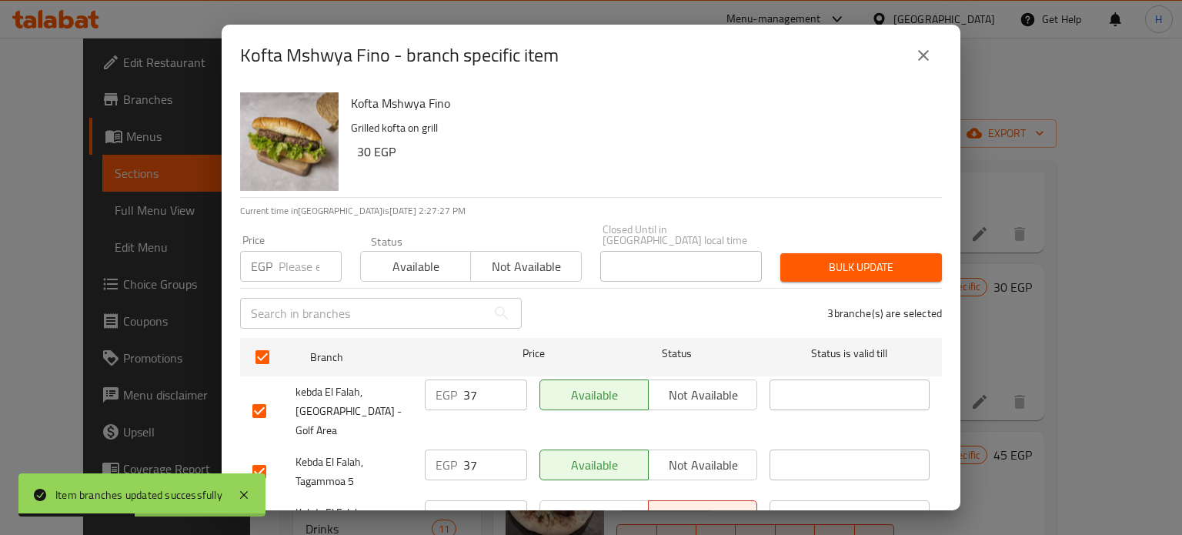
click at [292, 253] on input "number" at bounding box center [310, 266] width 63 height 31
type input "40"
click at [867, 261] on span "Bulk update" at bounding box center [861, 267] width 137 height 19
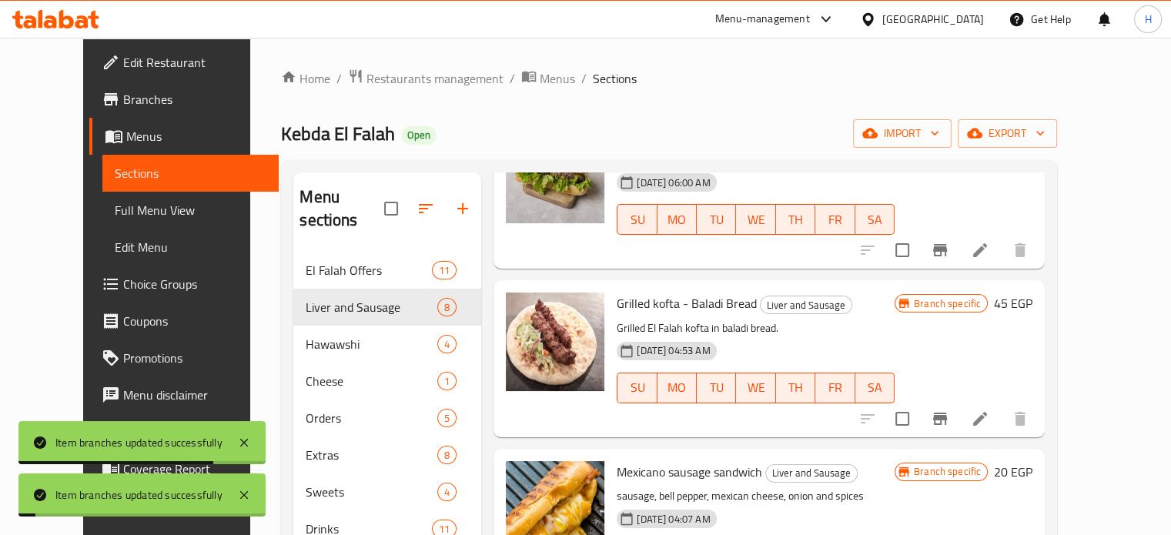
scroll to position [847, 0]
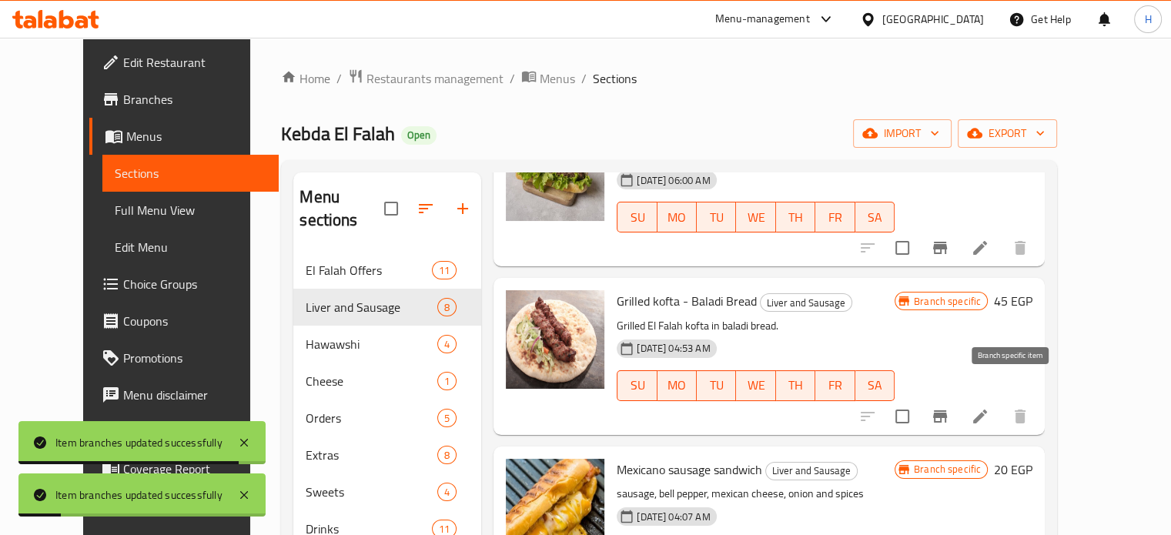
click at [949, 407] on icon "Branch-specific-item" at bounding box center [939, 416] width 18 height 18
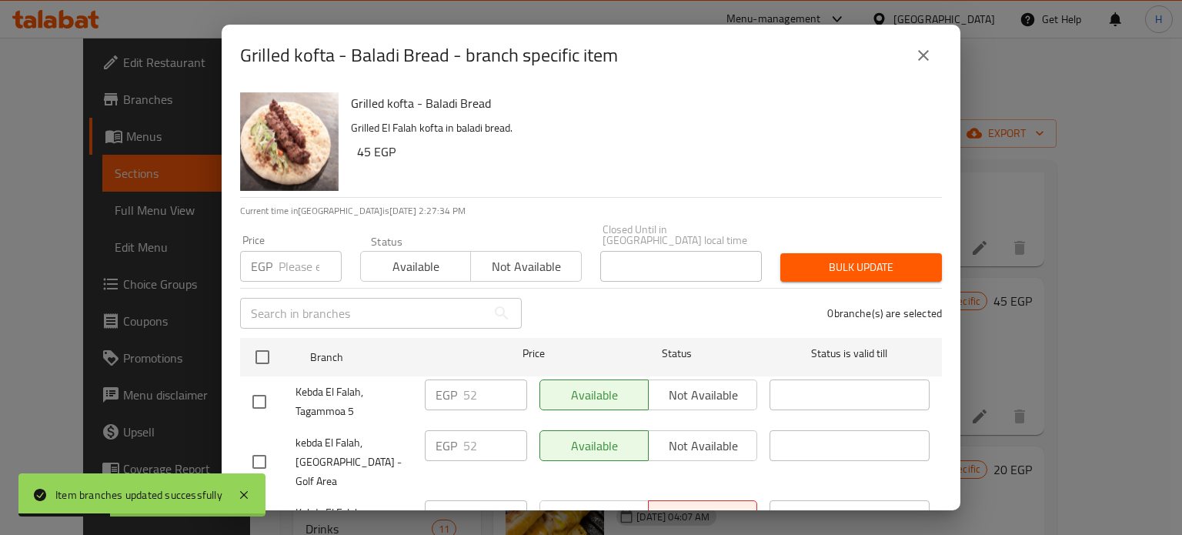
click at [914, 55] on icon "close" at bounding box center [923, 55] width 18 height 18
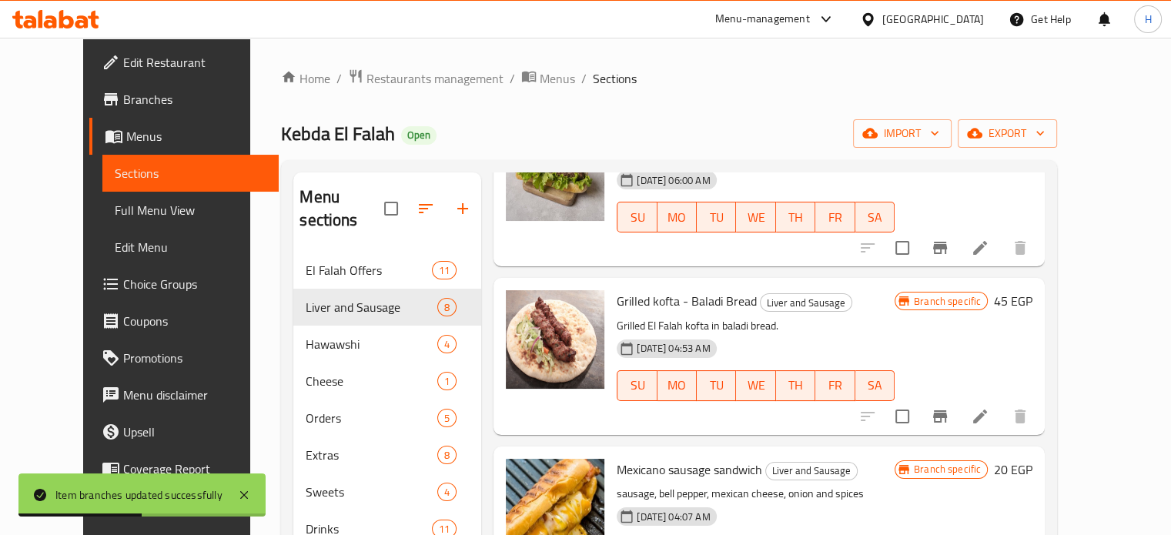
scroll to position [770, 0]
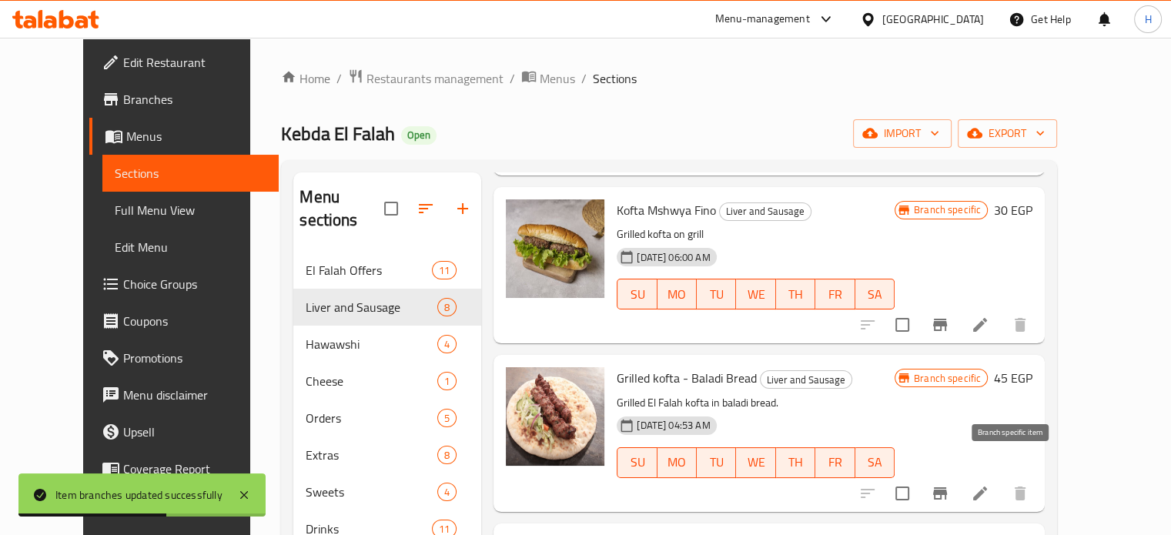
click at [947, 487] on icon "Branch-specific-item" at bounding box center [940, 493] width 14 height 12
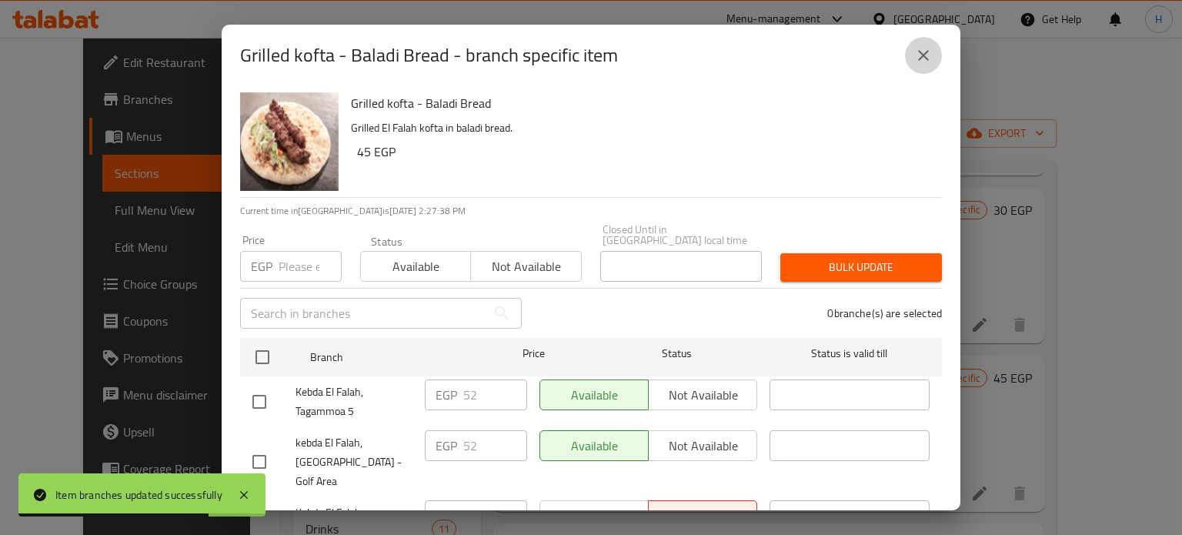
click at [917, 58] on icon "close" at bounding box center [923, 55] width 18 height 18
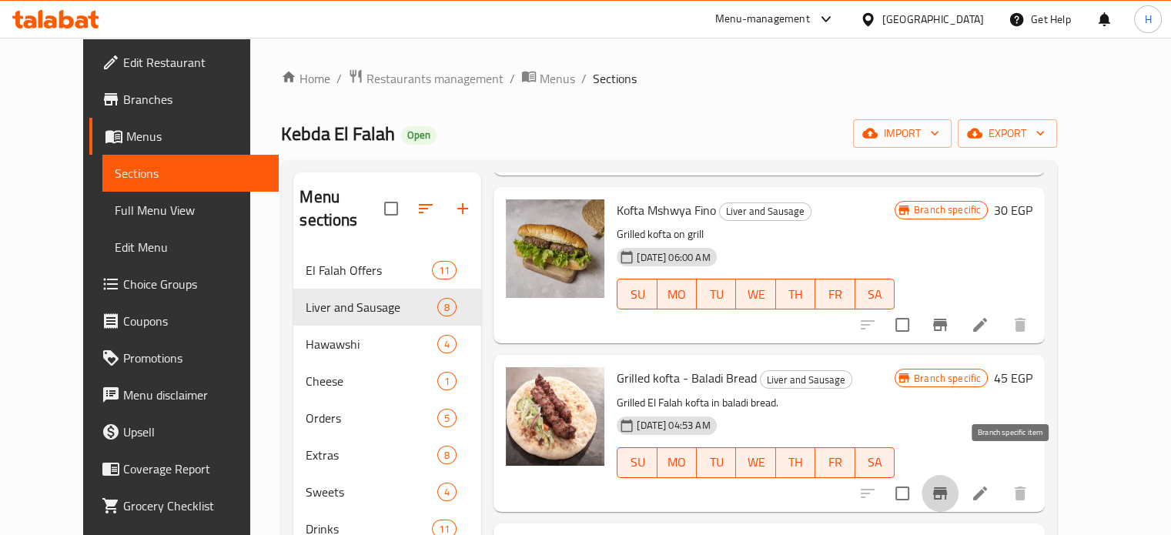
click at [947, 487] on icon "Branch-specific-item" at bounding box center [940, 493] width 14 height 12
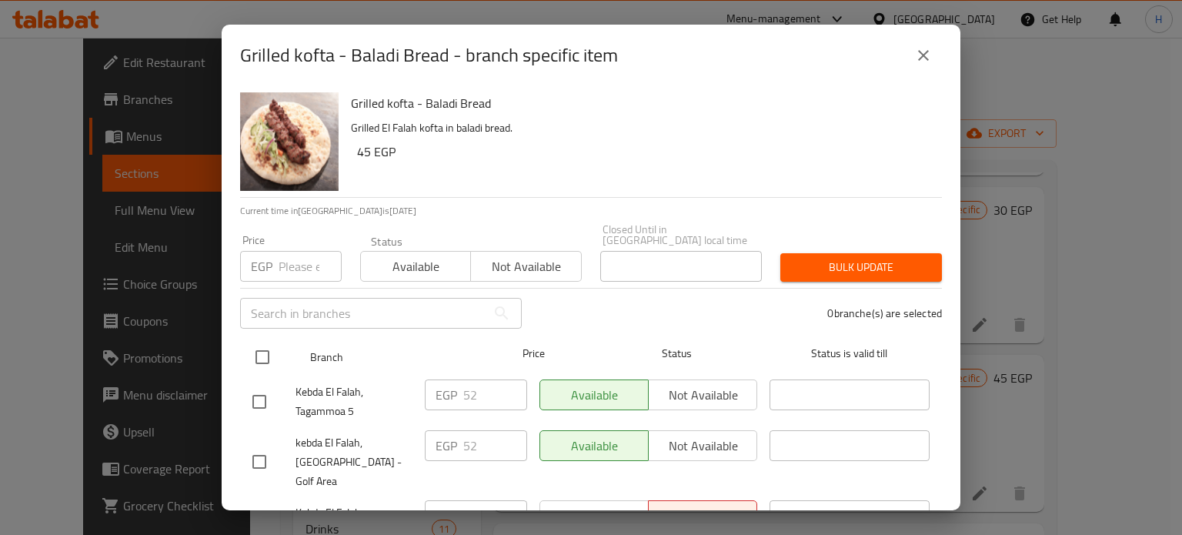
click at [260, 345] on input "checkbox" at bounding box center [262, 357] width 32 height 32
checkbox input "true"
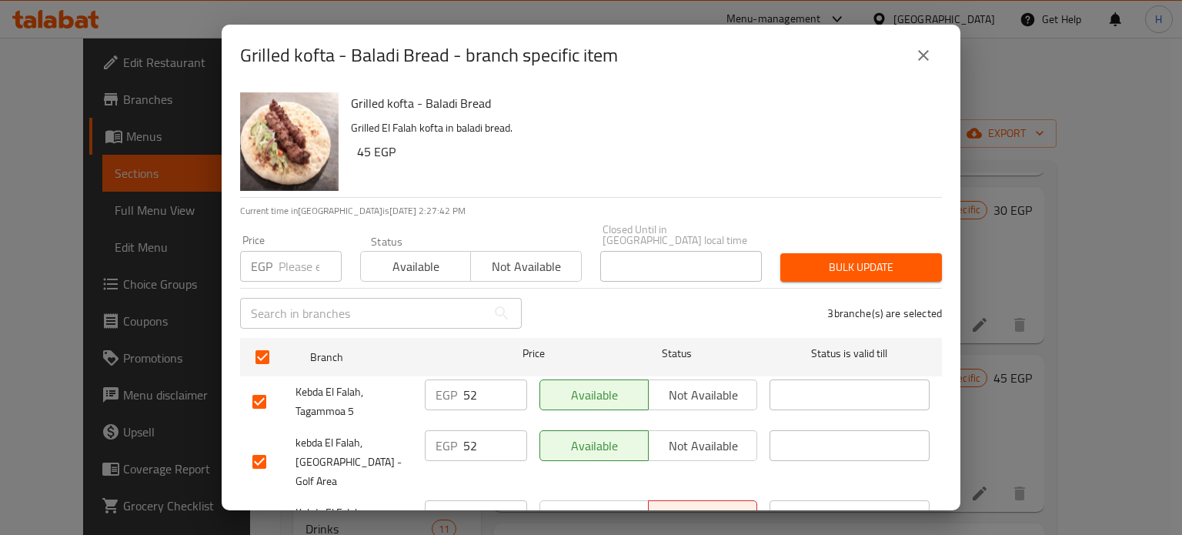
click at [285, 259] on input "number" at bounding box center [310, 266] width 63 height 31
type input "55"
click at [829, 258] on span "Bulk update" at bounding box center [861, 267] width 137 height 19
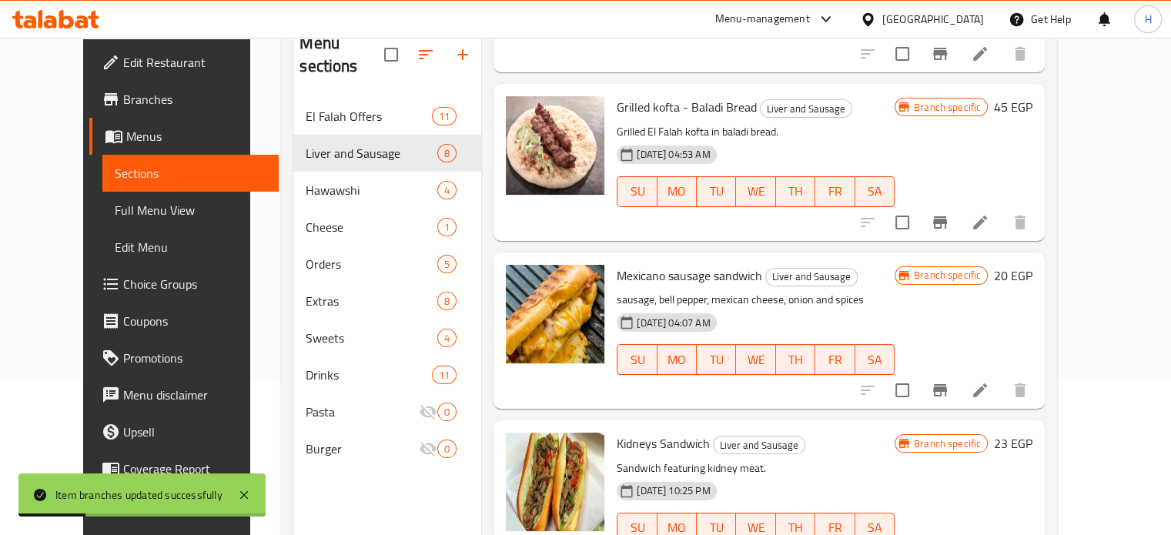
scroll to position [215, 0]
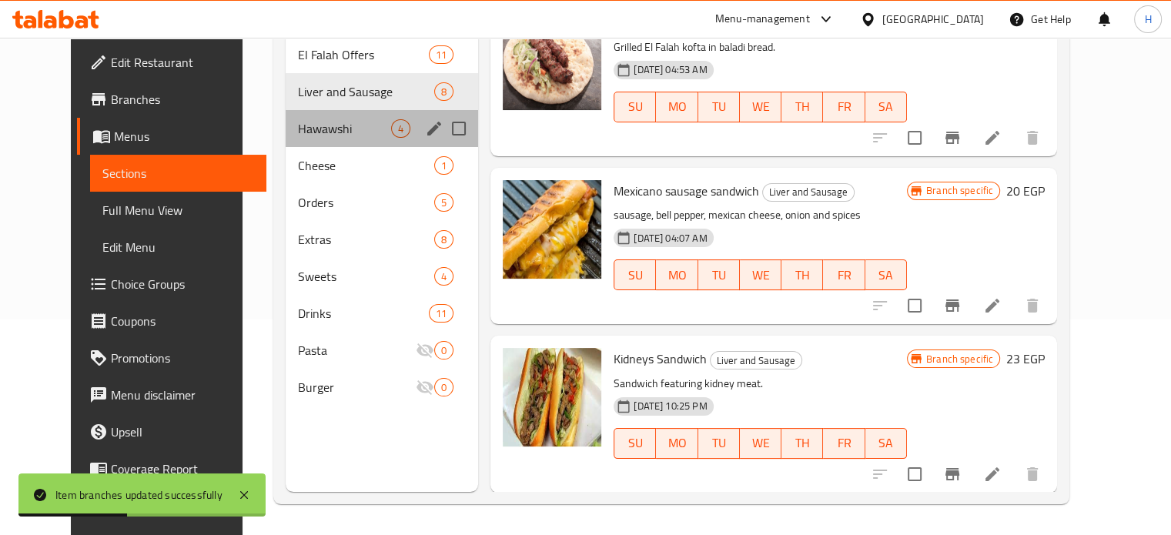
click at [292, 115] on div "Hawawshi 4" at bounding box center [382, 128] width 193 height 37
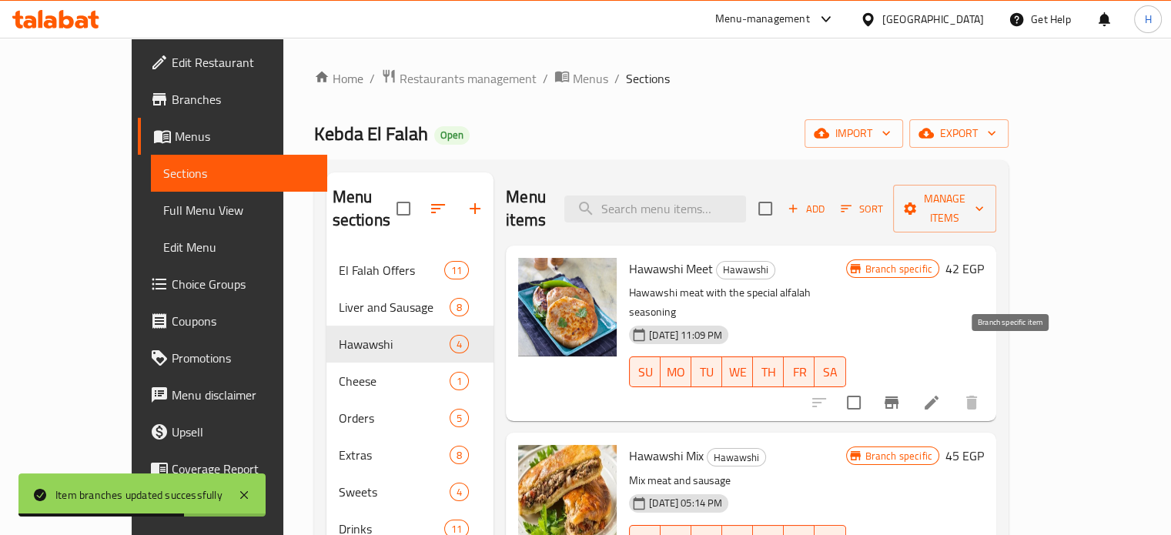
click at [898, 396] on icon "Branch-specific-item" at bounding box center [891, 402] width 14 height 12
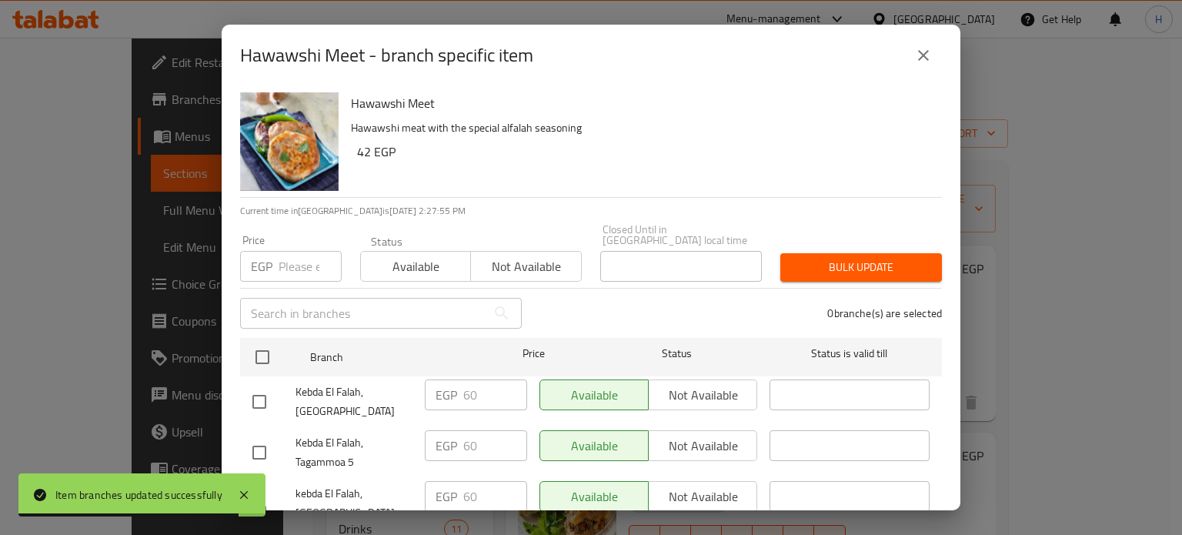
click at [925, 60] on icon "close" at bounding box center [923, 55] width 18 height 18
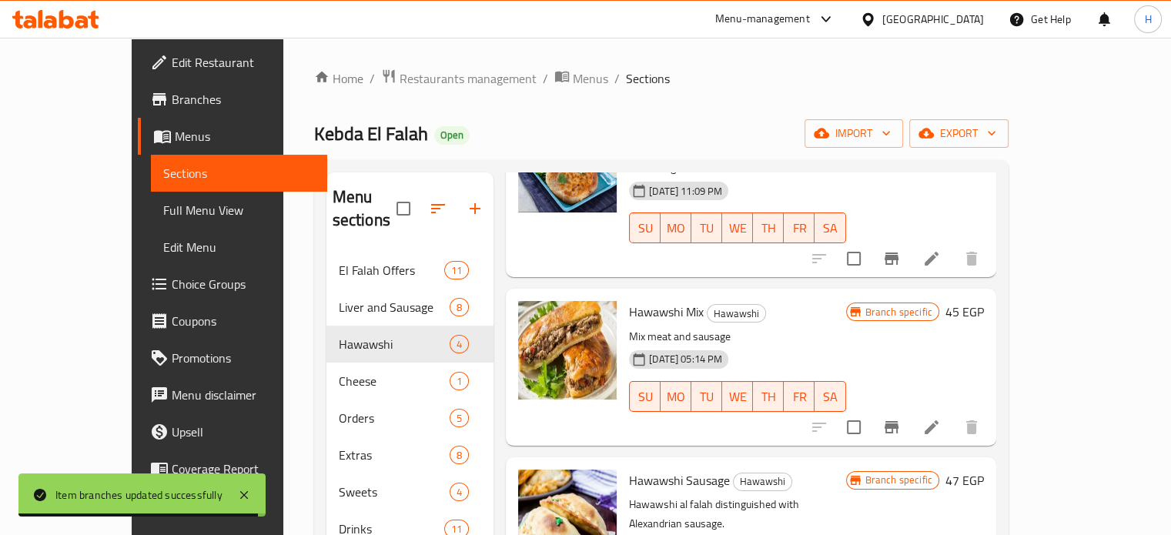
scroll to position [154, 0]
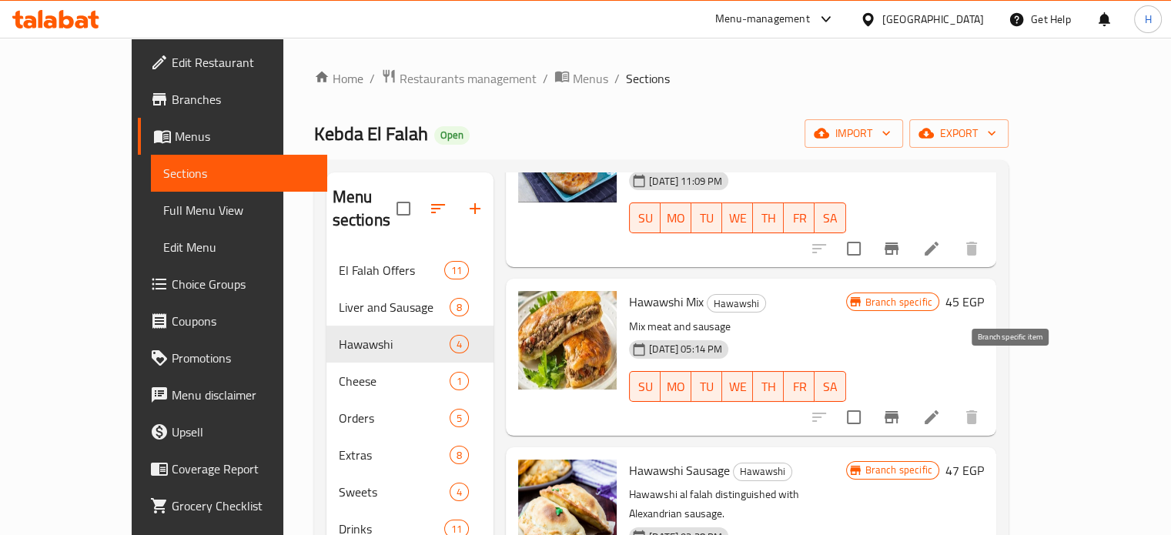
click at [898, 411] on icon "Branch-specific-item" at bounding box center [891, 417] width 14 height 12
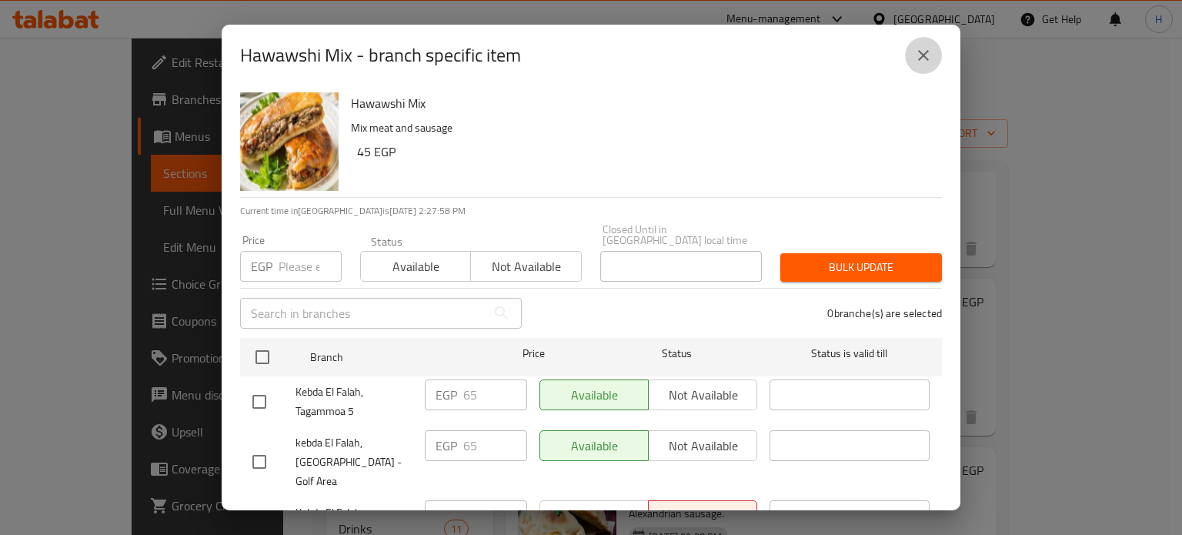
click at [910, 61] on button "close" at bounding box center [923, 55] width 37 height 37
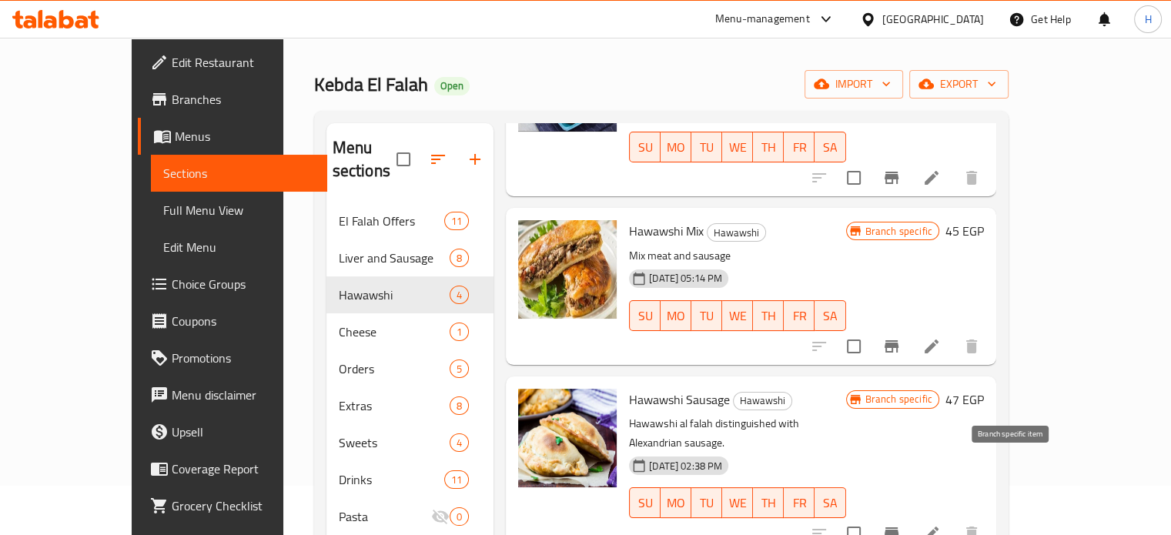
scroll to position [77, 0]
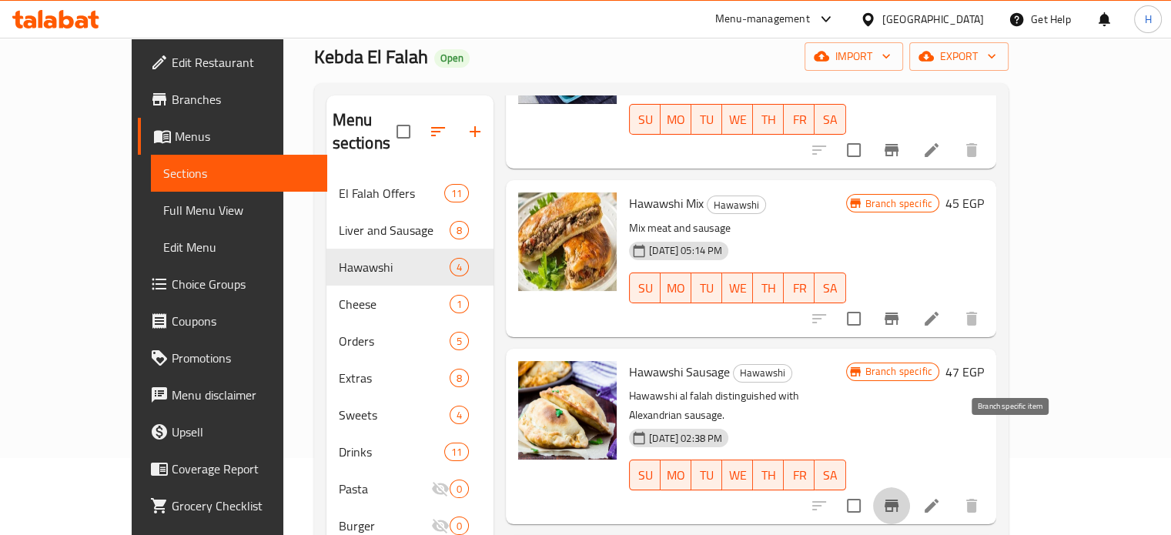
click at [898, 499] on icon "Branch-specific-item" at bounding box center [891, 505] width 14 height 12
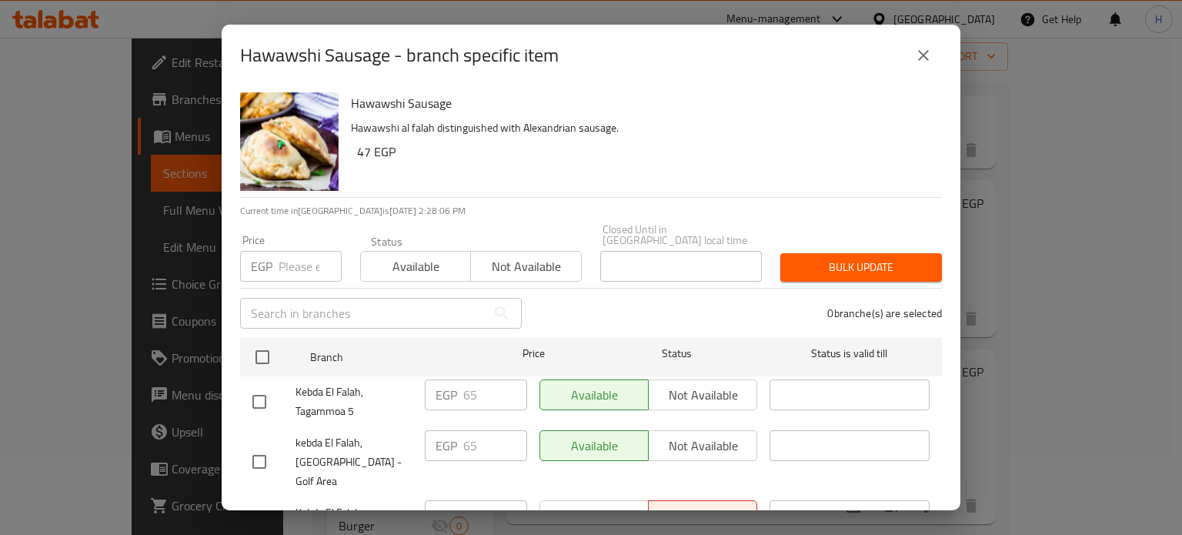
click at [932, 55] on icon "close" at bounding box center [923, 55] width 18 height 18
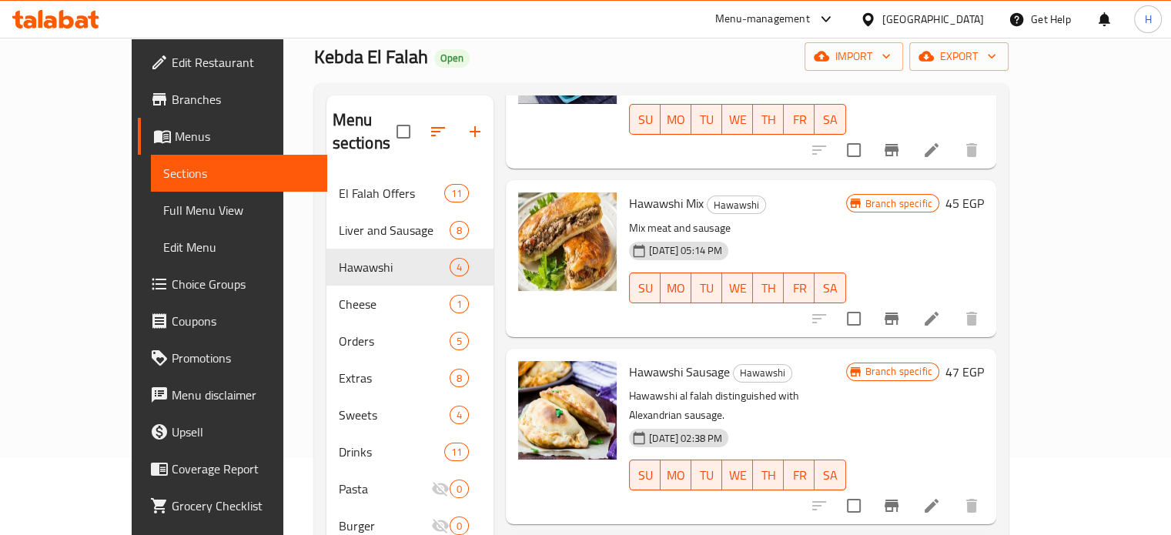
click at [172, 95] on span "Branches" at bounding box center [243, 99] width 143 height 18
